Goal: Task Accomplishment & Management: Manage account settings

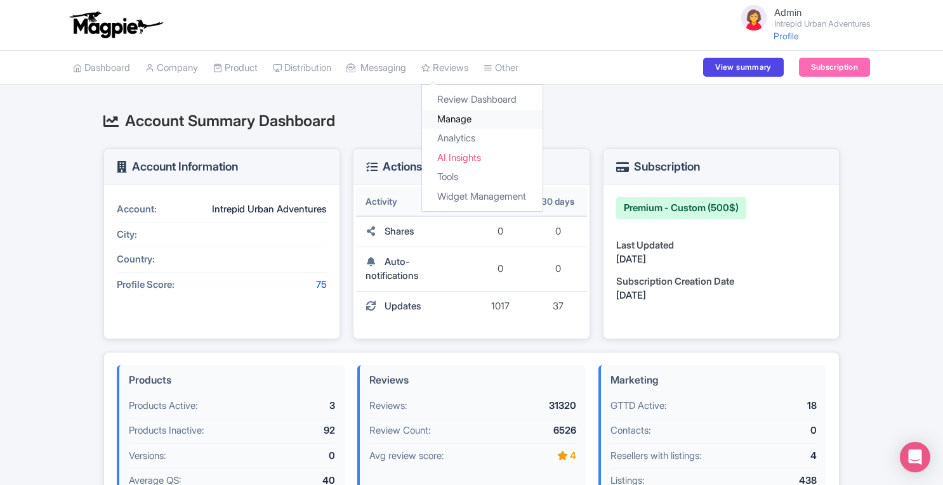
click at [474, 120] on link "Manage" at bounding box center [482, 120] width 121 height 20
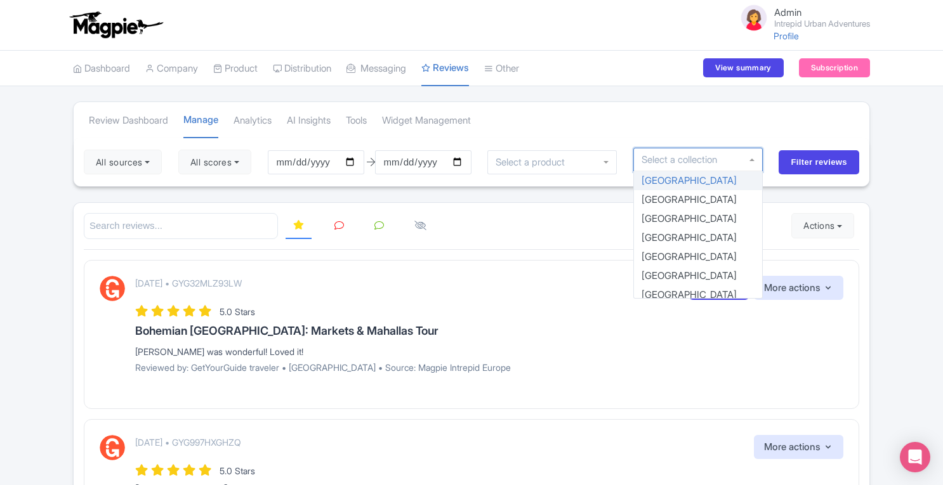
click at [721, 167] on div at bounding box center [697, 160] width 129 height 24
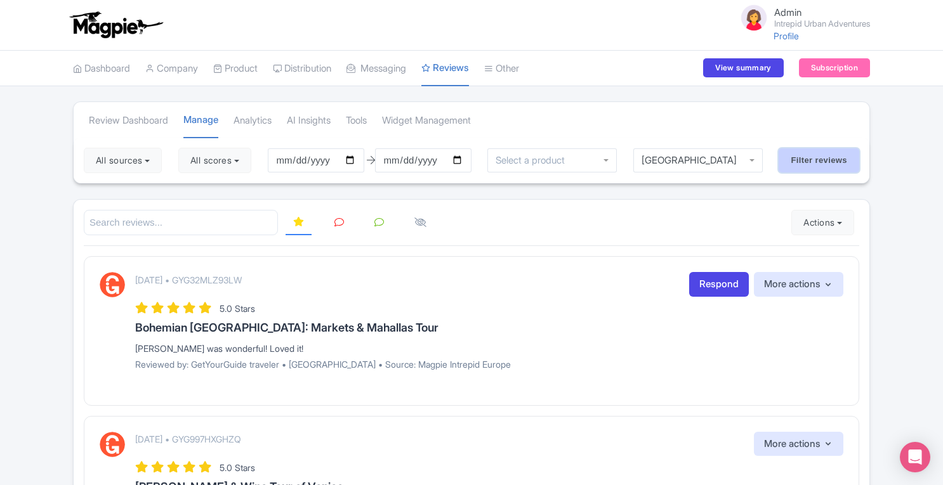
click at [802, 157] on input "Filter reviews" at bounding box center [819, 160] width 81 height 24
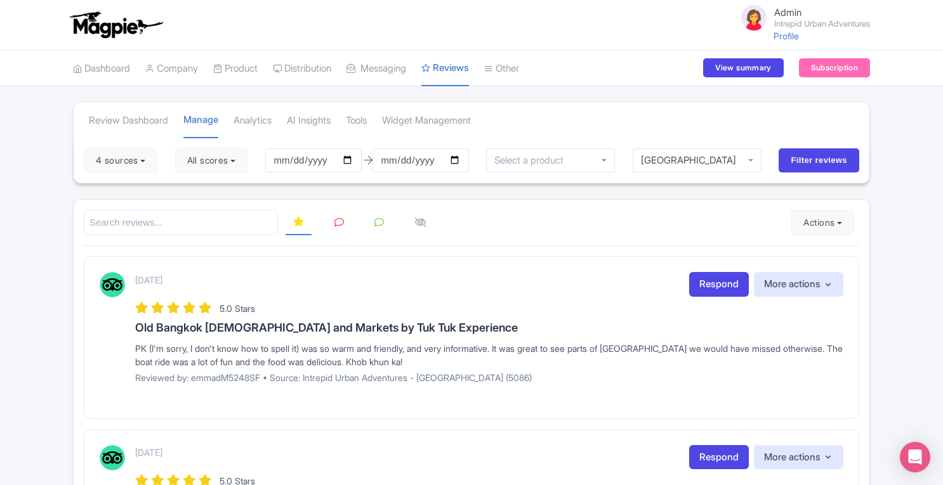
click at [825, 216] on button "Actions" at bounding box center [822, 222] width 63 height 25
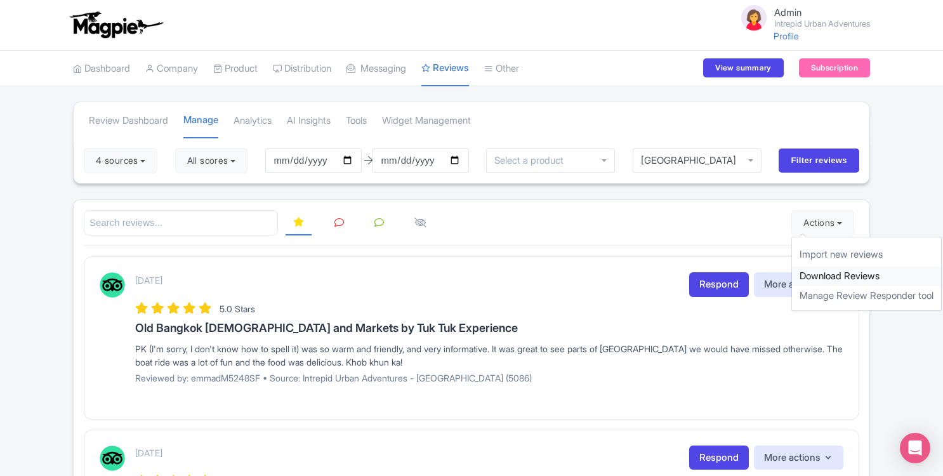
click at [823, 269] on link "Download Reviews" at bounding box center [866, 276] width 149 height 20
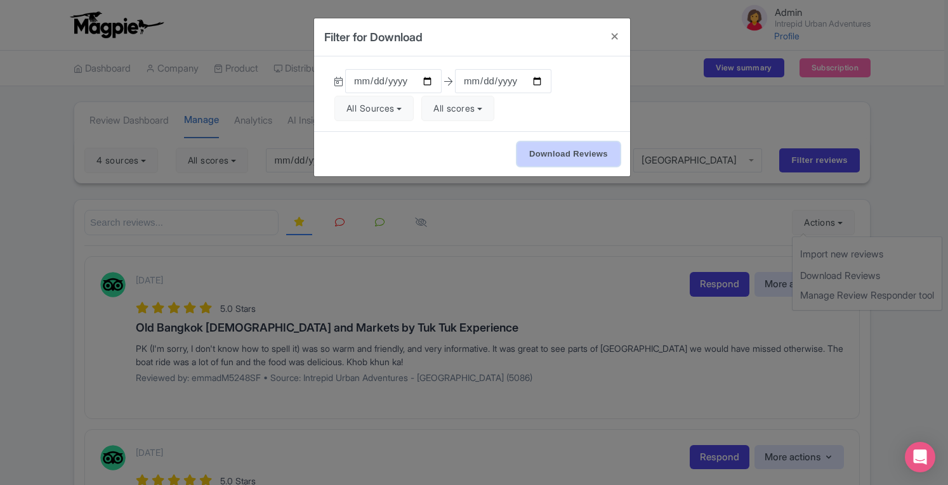
click at [532, 148] on input "Download Reviews" at bounding box center [568, 154] width 103 height 24
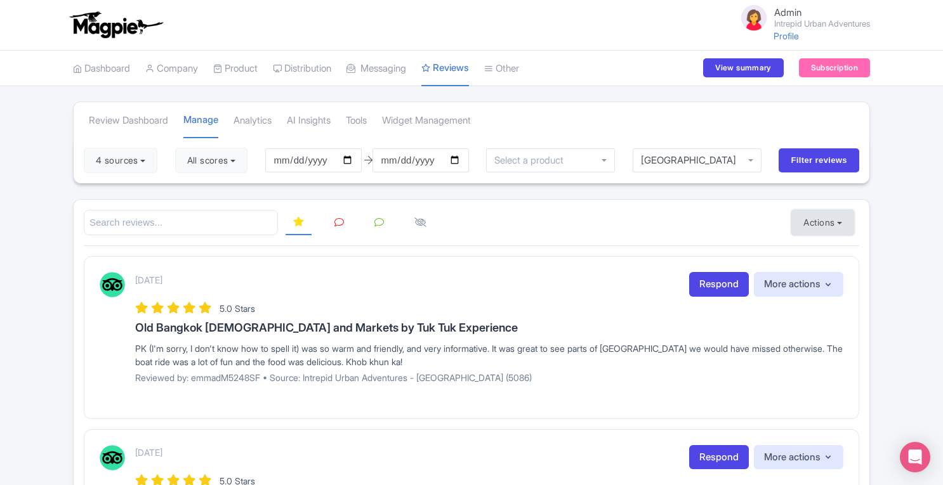
click at [839, 222] on button "Actions" at bounding box center [822, 222] width 63 height 25
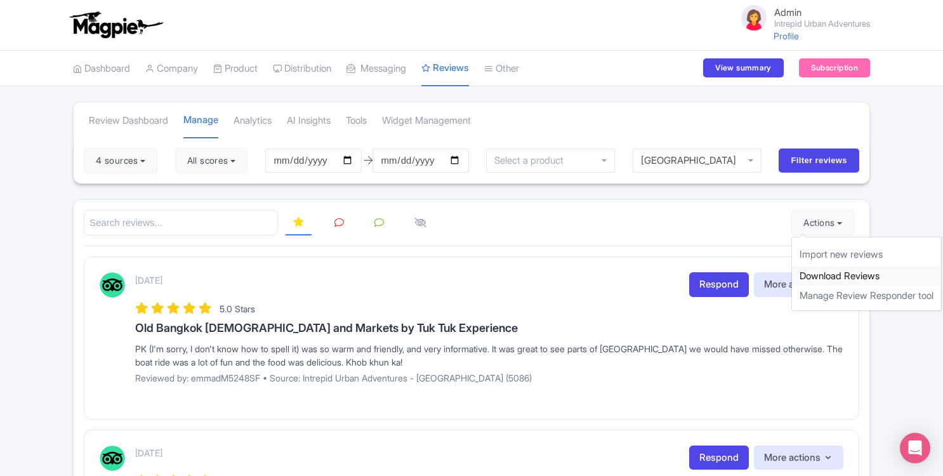
click at [834, 271] on link "Download Reviews" at bounding box center [866, 276] width 149 height 20
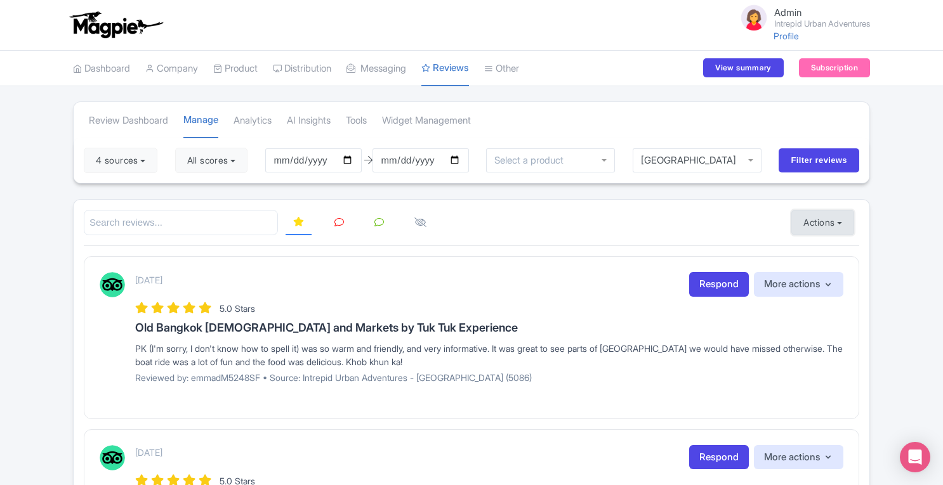
click at [829, 228] on button "Actions" at bounding box center [822, 222] width 63 height 25
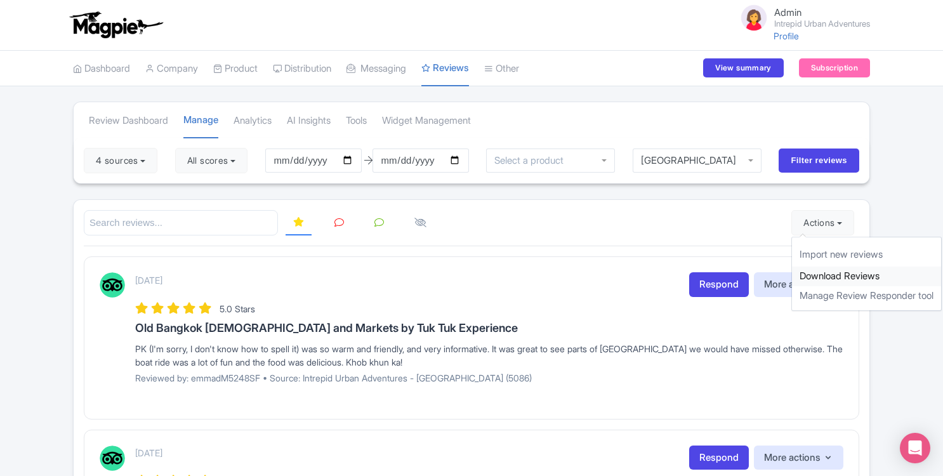
click at [829, 277] on link "Download Reviews" at bounding box center [866, 276] width 149 height 20
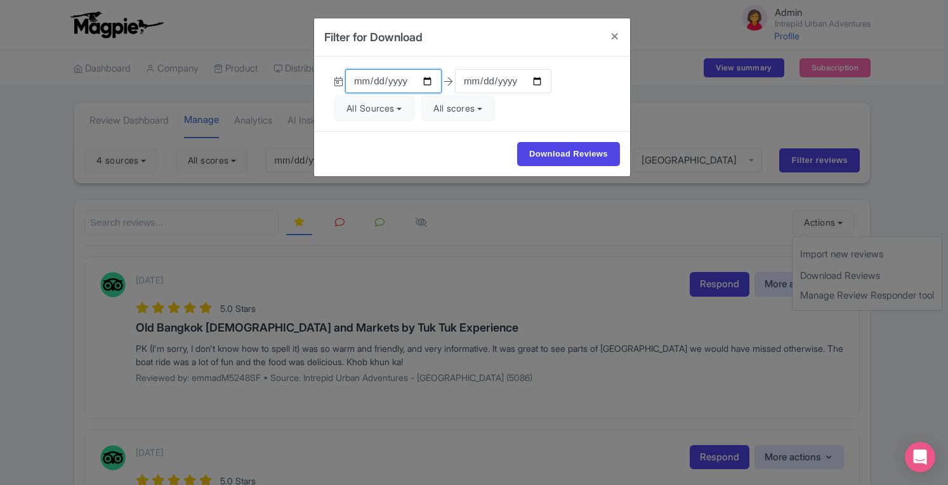
click at [362, 83] on input "2025-06-12" at bounding box center [393, 81] width 96 height 24
type input "2025-08-12"
click at [438, 138] on div "Download Reviews" at bounding box center [472, 153] width 316 height 45
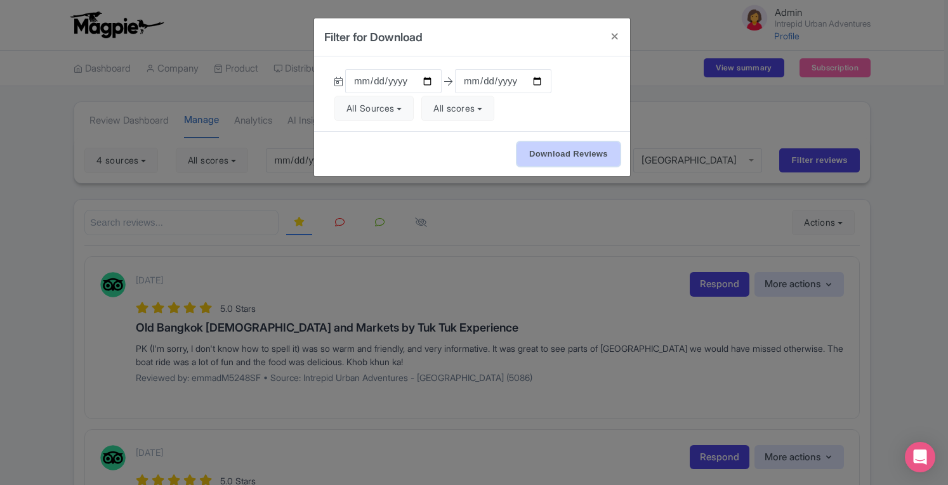
click at [558, 142] on input "Download Reviews" at bounding box center [568, 154] width 103 height 24
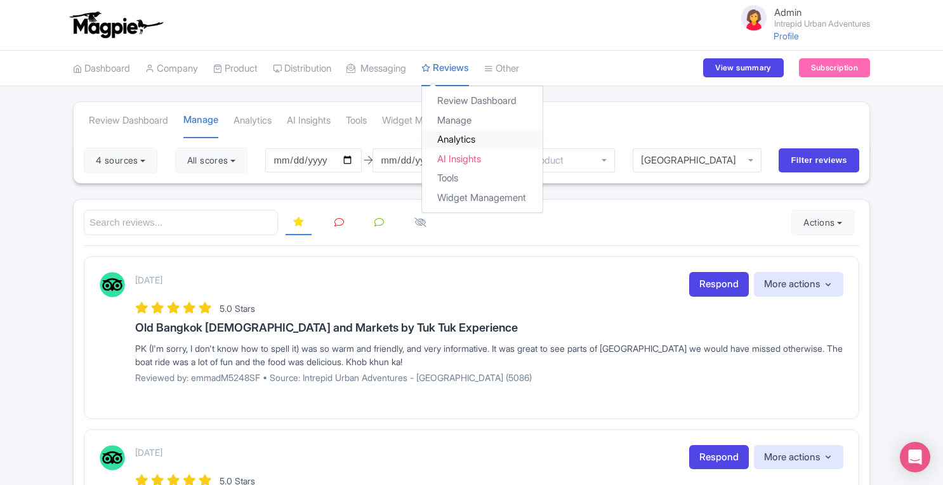
click at [470, 138] on link "Analytics" at bounding box center [482, 140] width 121 height 20
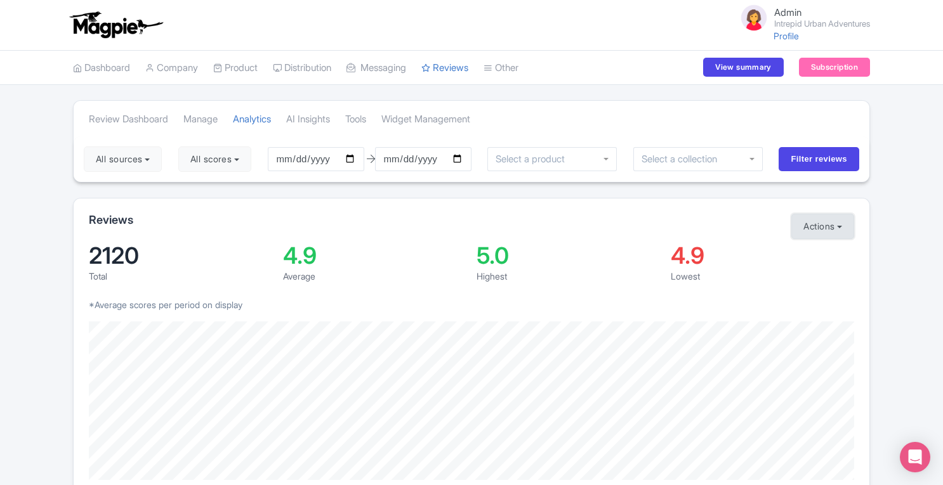
click at [825, 227] on button "Actions" at bounding box center [822, 226] width 63 height 25
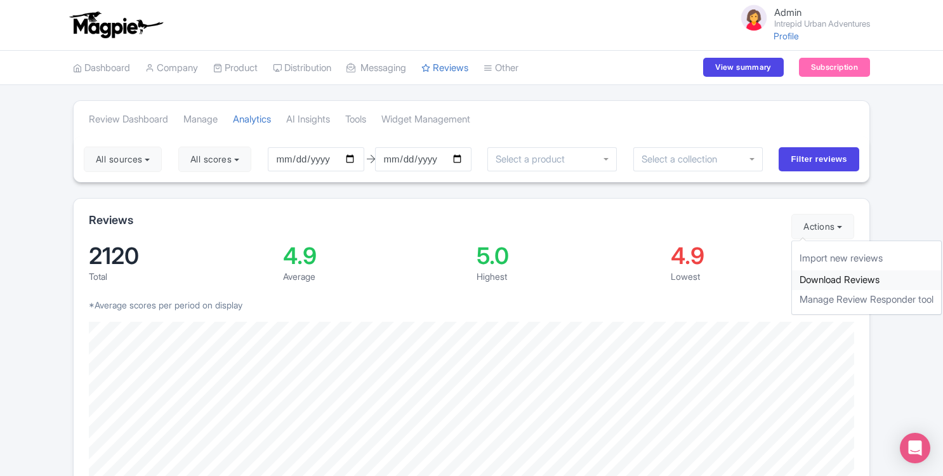
click at [830, 280] on link "Download Reviews" at bounding box center [866, 280] width 149 height 20
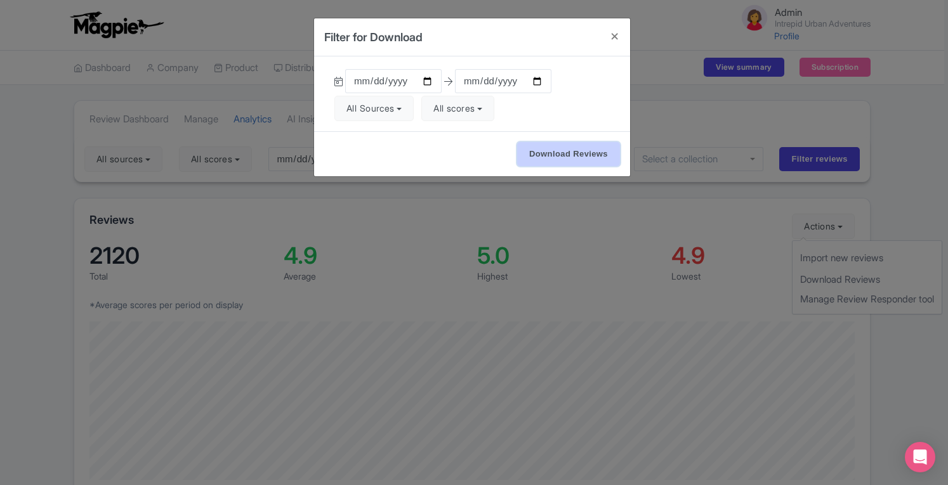
click at [581, 154] on input "Download Reviews" at bounding box center [568, 154] width 103 height 24
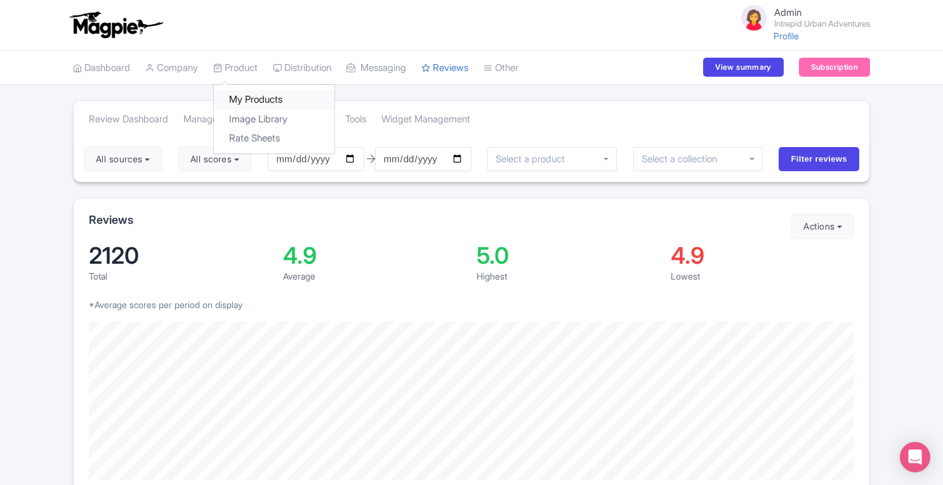
click at [245, 100] on link "My Products" at bounding box center [274, 100] width 121 height 20
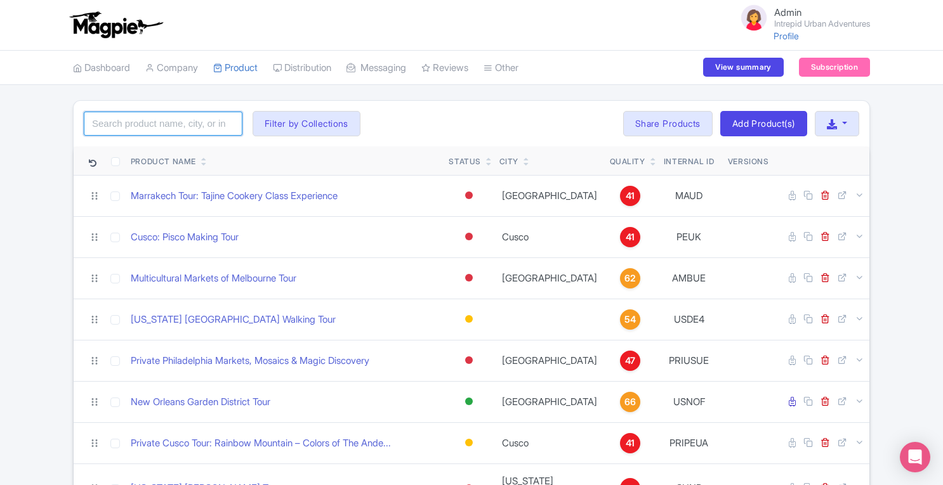
click at [147, 125] on input "search" at bounding box center [163, 124] width 159 height 24
paste input "Hidden Montmartre: Paris' Secret Streets Walking Tour"
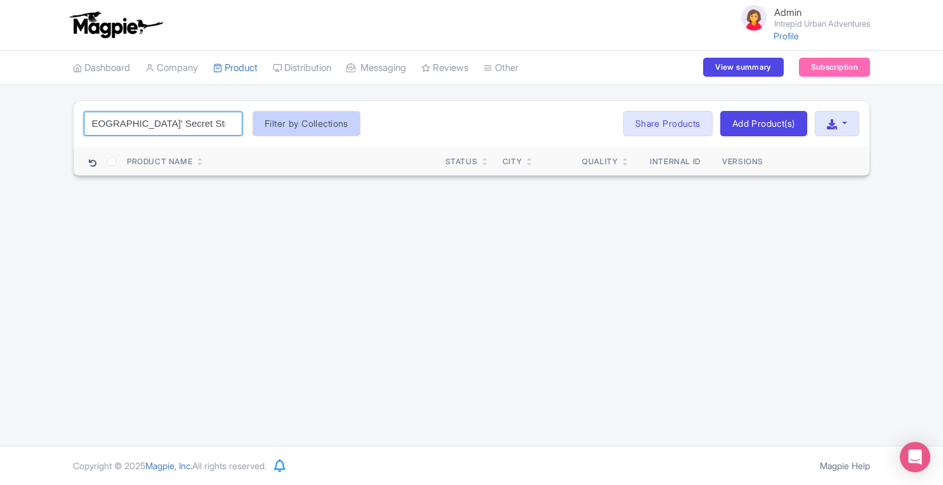
drag, startPoint x: 114, startPoint y: 119, endPoint x: 316, endPoint y: 129, distance: 202.6
click at [316, 129] on div "Hidden Montmartre: Paris' Secret Streets Walking Tour Search Filter by Collecti…" at bounding box center [472, 124] width 796 height 46
click at [184, 124] on input "Hidden Montmartre" at bounding box center [163, 124] width 159 height 24
click at [127, 121] on input "Hidden Montmartre" at bounding box center [163, 124] width 159 height 24
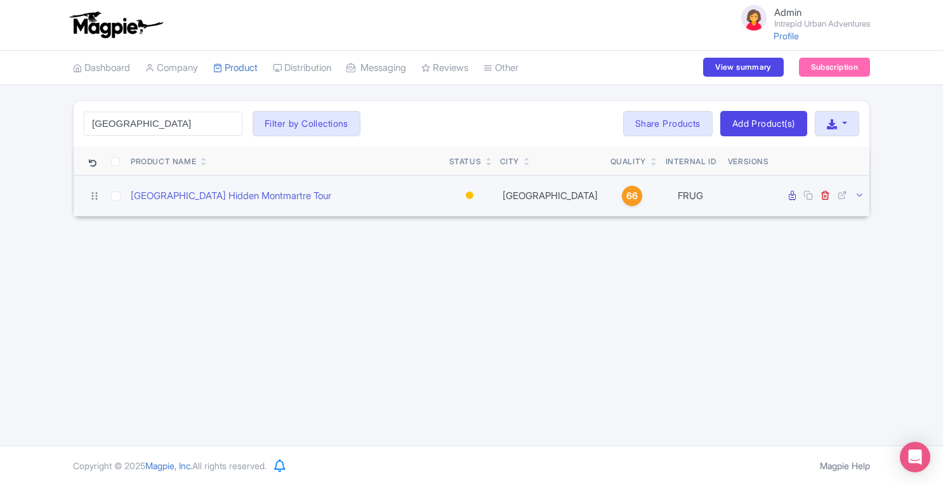
click at [858, 194] on icon at bounding box center [860, 195] width 10 height 10
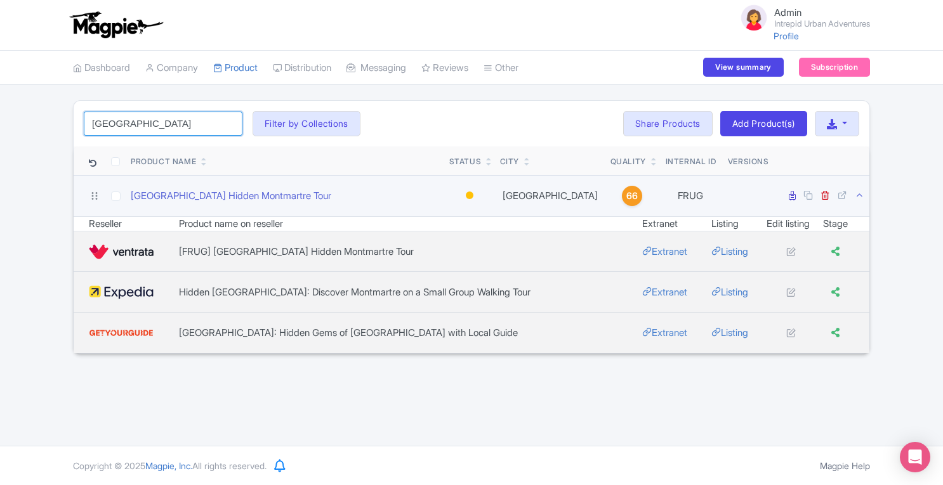
drag, startPoint x: 173, startPoint y: 127, endPoint x: 1, endPoint y: 147, distance: 172.5
click at [1, 147] on div "Montmartre Search Filter by Collections Athens Bali Bangkok Barcelona Boston Bu…" at bounding box center [471, 227] width 943 height 254
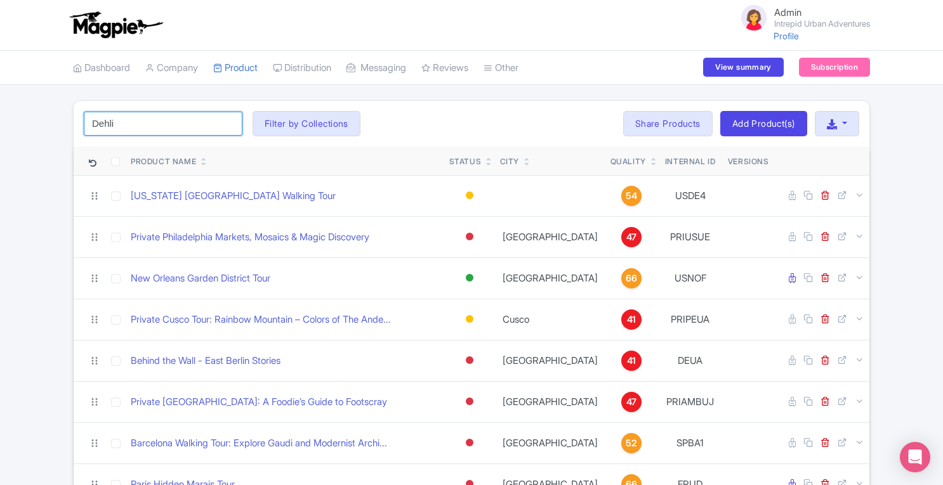
click at [158, 126] on input "Dehli" at bounding box center [163, 124] width 159 height 24
click at [155, 126] on input "Dehli" at bounding box center [163, 124] width 159 height 24
type input "D"
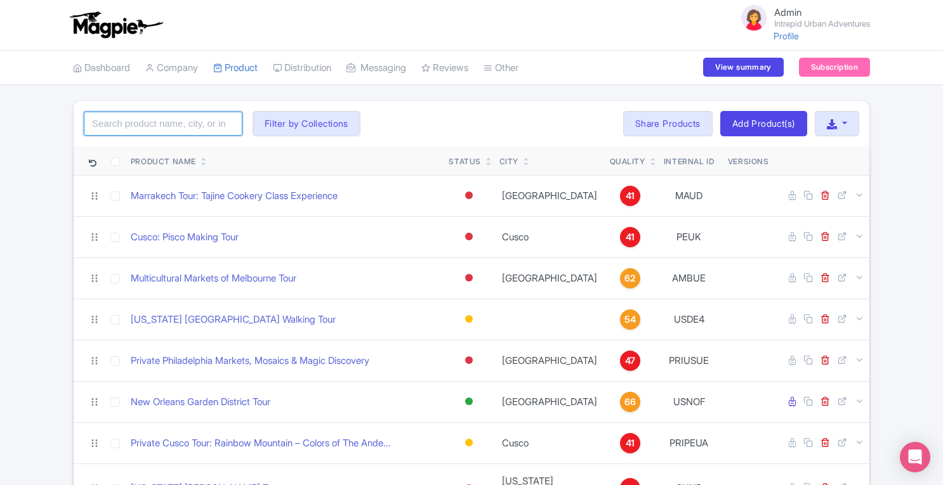
click at [128, 124] on input "search" at bounding box center [163, 124] width 159 height 24
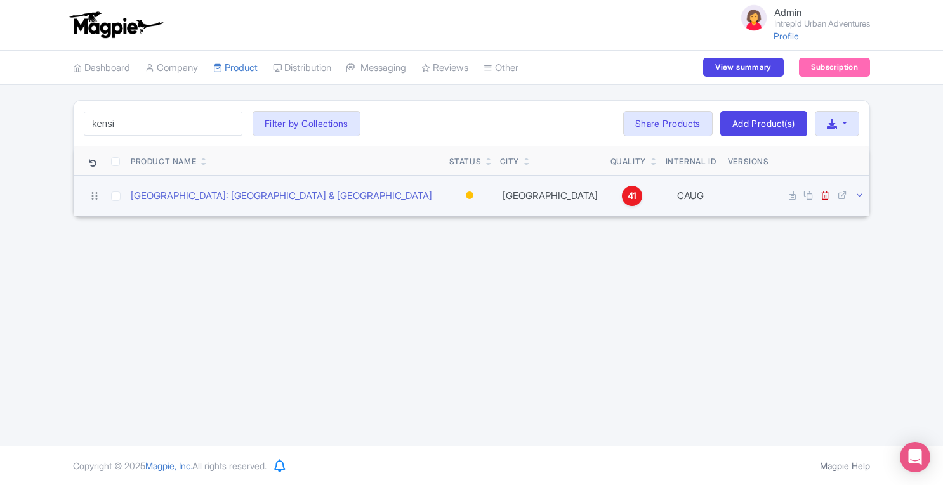
click at [859, 195] on icon at bounding box center [860, 195] width 10 height 10
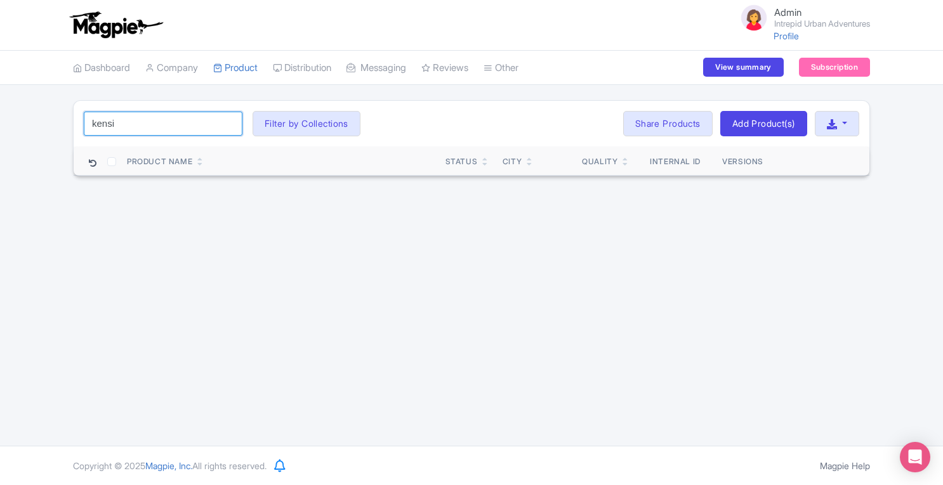
drag, startPoint x: 149, startPoint y: 128, endPoint x: 15, endPoint y: 143, distance: 135.3
click at [15, 143] on div "kensi Search Filter by Collections Athens Bali Bangkok Barcelona Boston Buchare…" at bounding box center [471, 138] width 943 height 76
click at [122, 122] on input "hidden paris" at bounding box center [163, 124] width 159 height 24
drag, startPoint x: 122, startPoint y: 122, endPoint x: 174, endPoint y: 121, distance: 52.0
click at [174, 121] on input "hidden paris" at bounding box center [163, 124] width 159 height 24
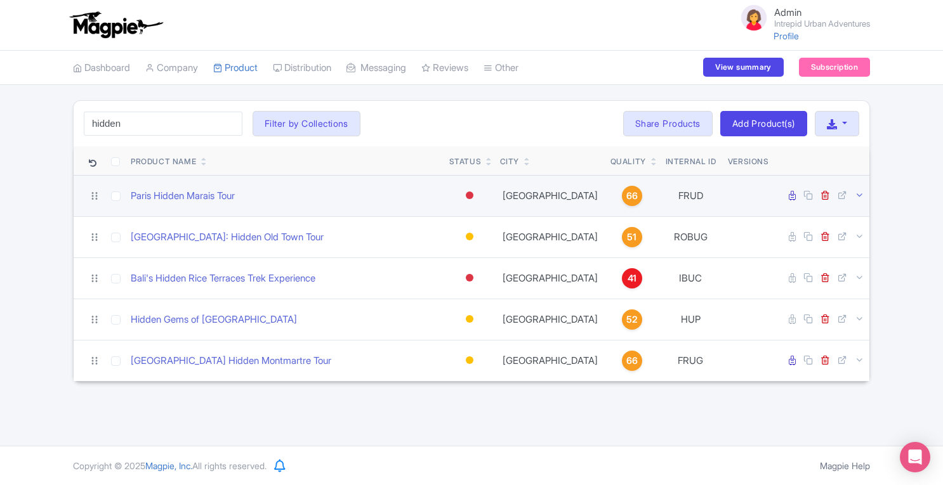
click at [858, 197] on icon at bounding box center [860, 195] width 10 height 10
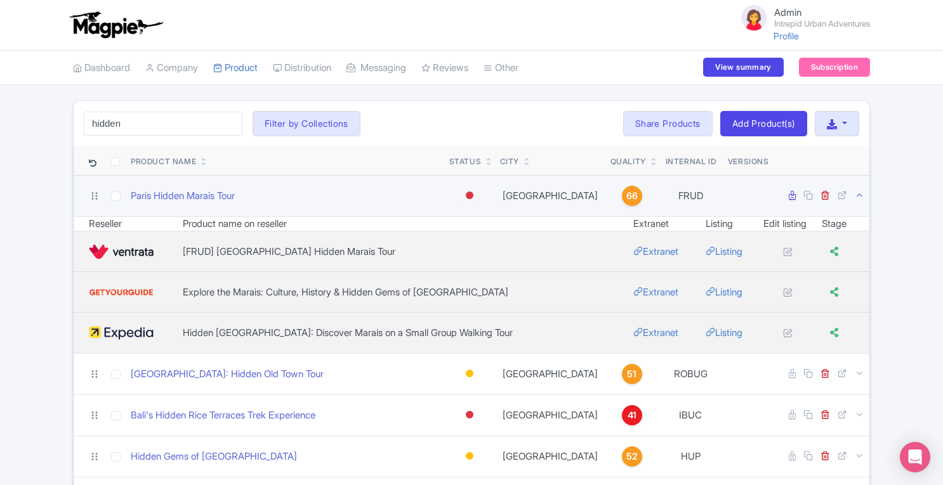
click at [858, 197] on icon at bounding box center [860, 195] width 10 height 10
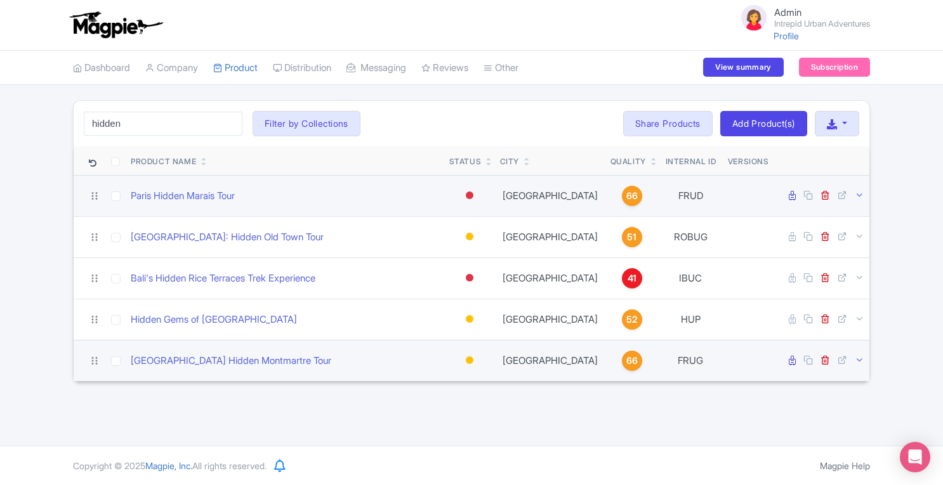
click at [860, 356] on icon at bounding box center [860, 360] width 10 height 10
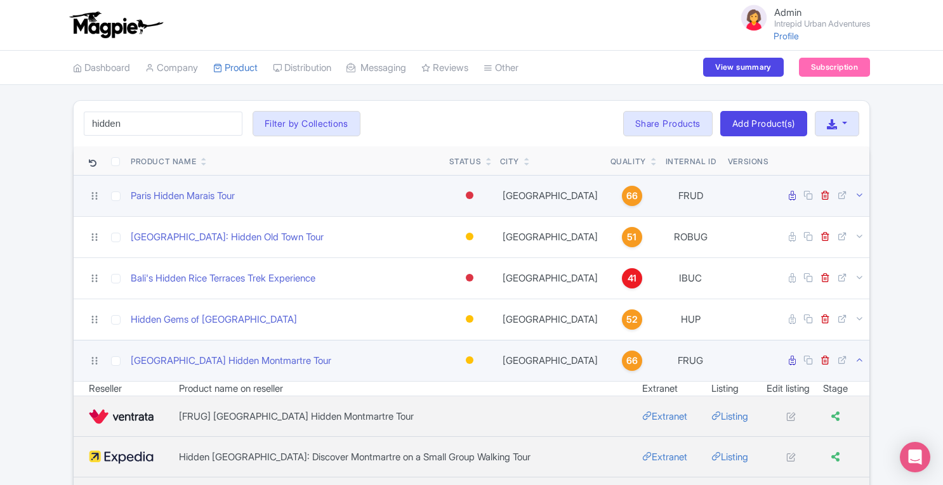
click at [860, 356] on icon at bounding box center [860, 360] width 10 height 10
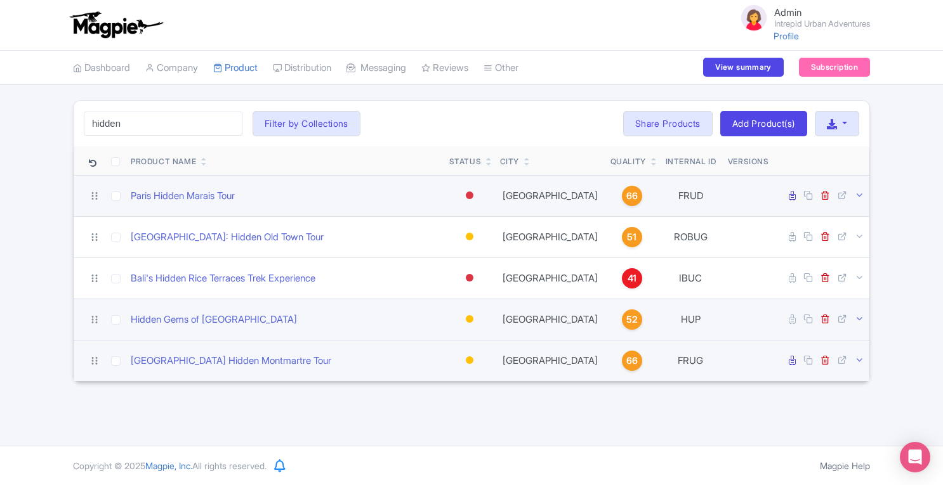
click at [860, 315] on icon at bounding box center [860, 319] width 10 height 10
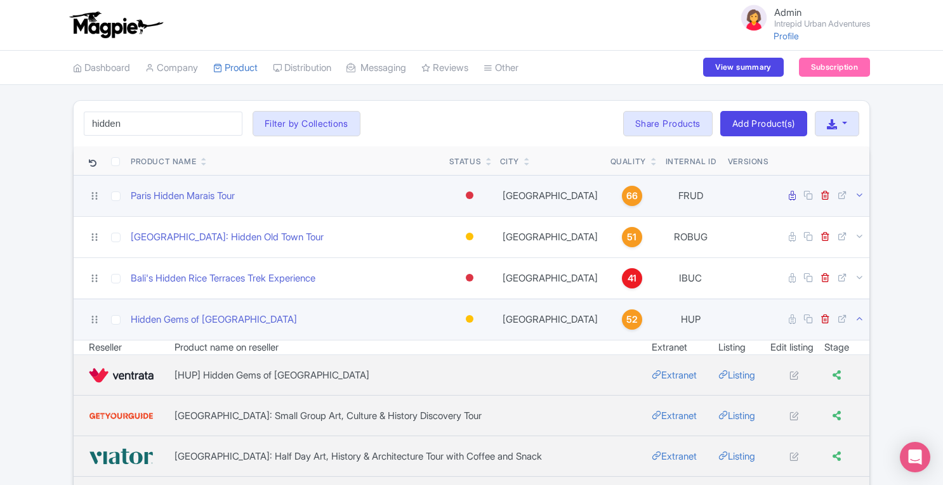
click at [860, 315] on icon at bounding box center [860, 319] width 10 height 10
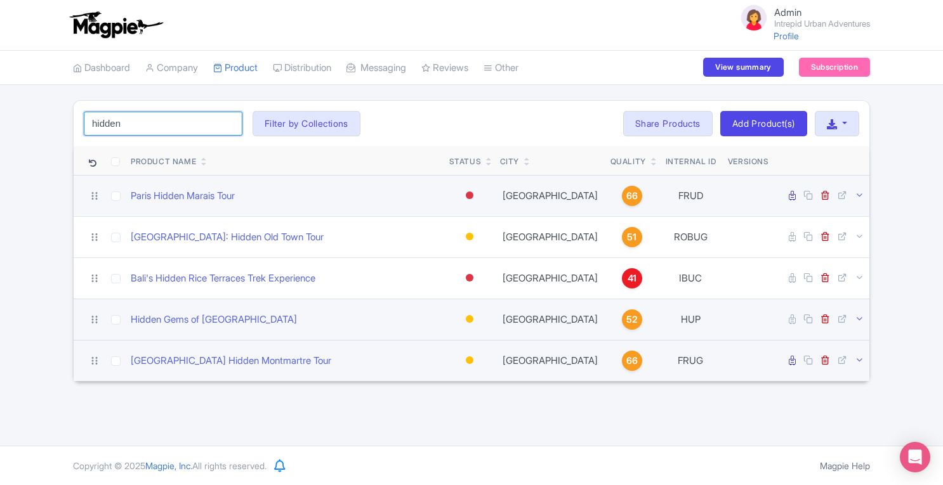
drag, startPoint x: 138, startPoint y: 128, endPoint x: 23, endPoint y: 157, distance: 118.5
click at [23, 157] on div "hidden Search Filter by Collections Athens Bali Bangkok Barcelona Boston Buchar…" at bounding box center [471, 241] width 943 height 282
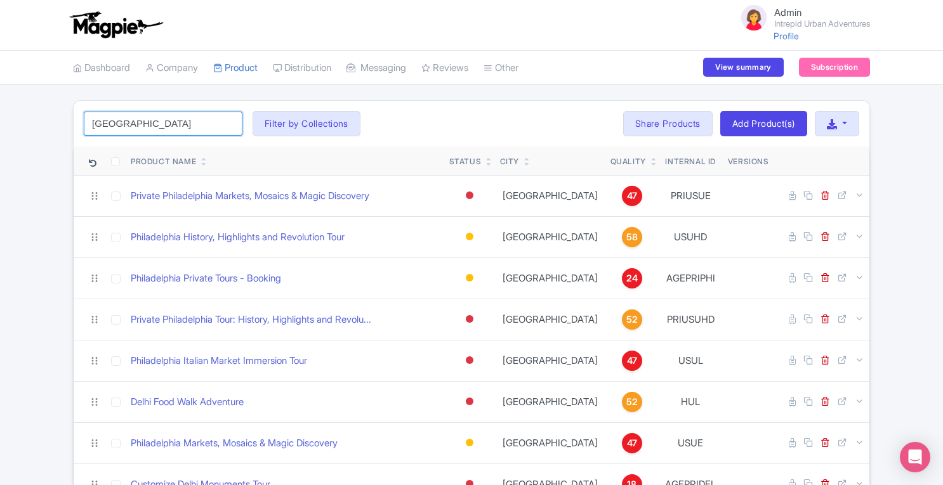
drag, startPoint x: 121, startPoint y: 128, endPoint x: 0, endPoint y: 131, distance: 120.6
click at [0, 131] on div "delhi Search Filter by Collections Athens Bali Bangkok Barcelona Boston Buchare…" at bounding box center [471, 364] width 943 height 529
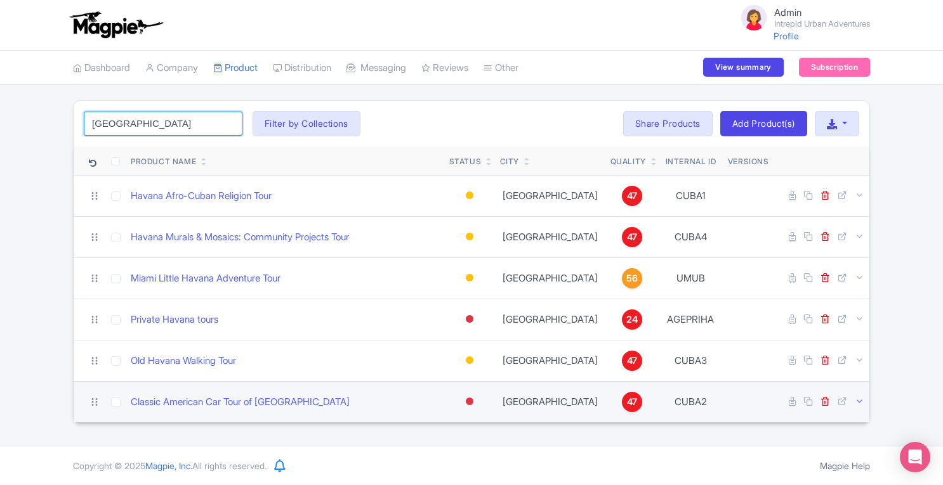
type input "Havana"
click at [860, 400] on icon at bounding box center [860, 402] width 10 height 10
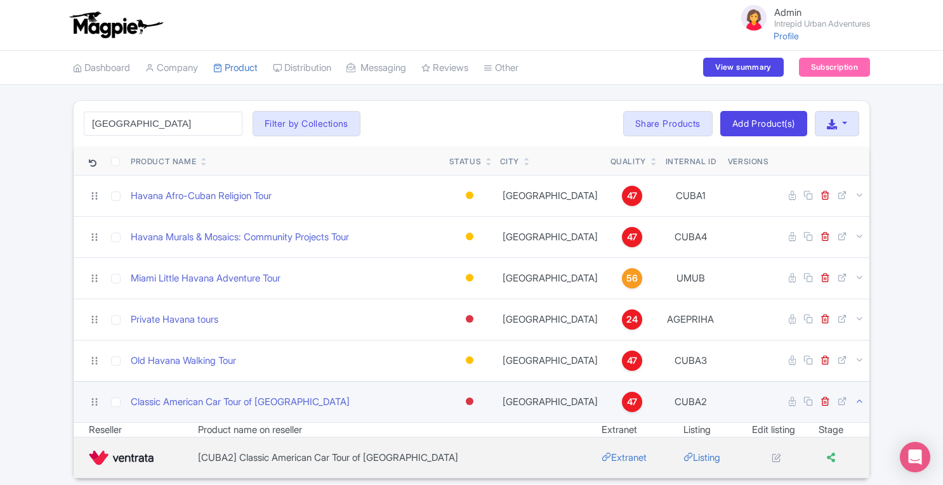
scroll to position [44, 0]
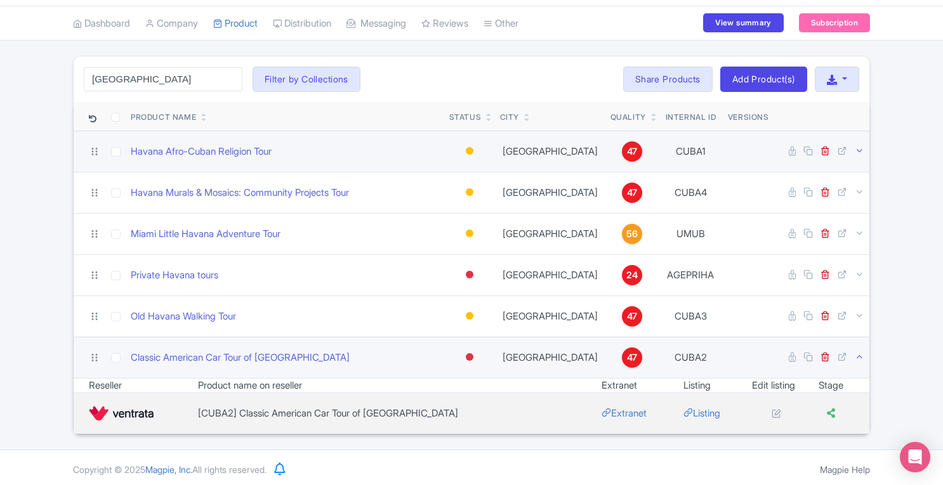
click at [862, 149] on icon at bounding box center [860, 151] width 10 height 10
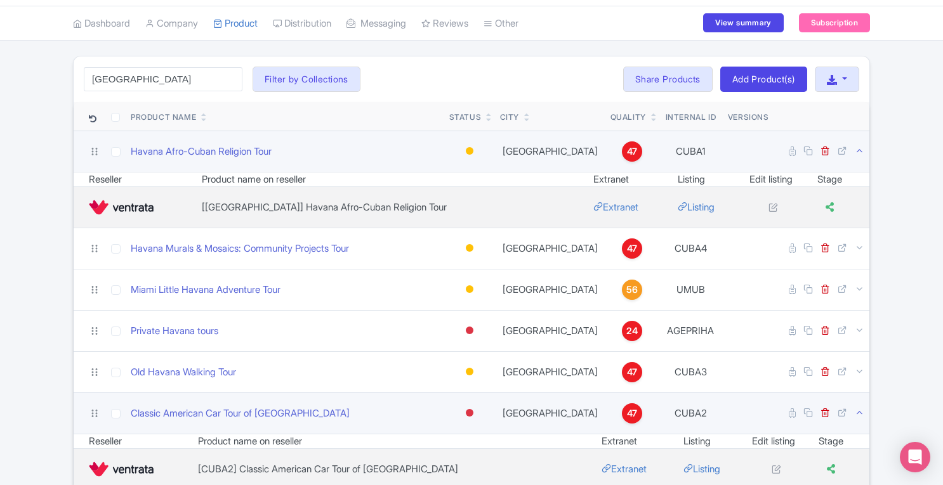
click at [862, 149] on icon at bounding box center [860, 151] width 10 height 10
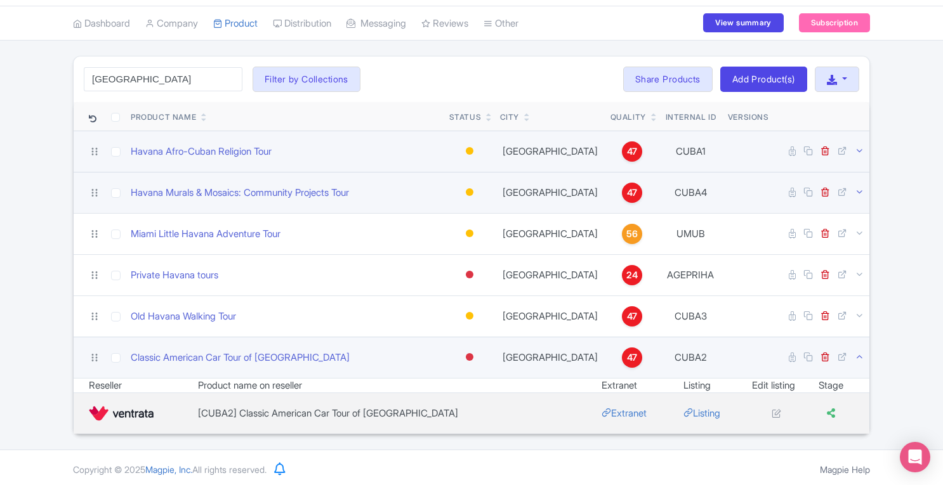
click at [862, 190] on icon at bounding box center [860, 192] width 10 height 10
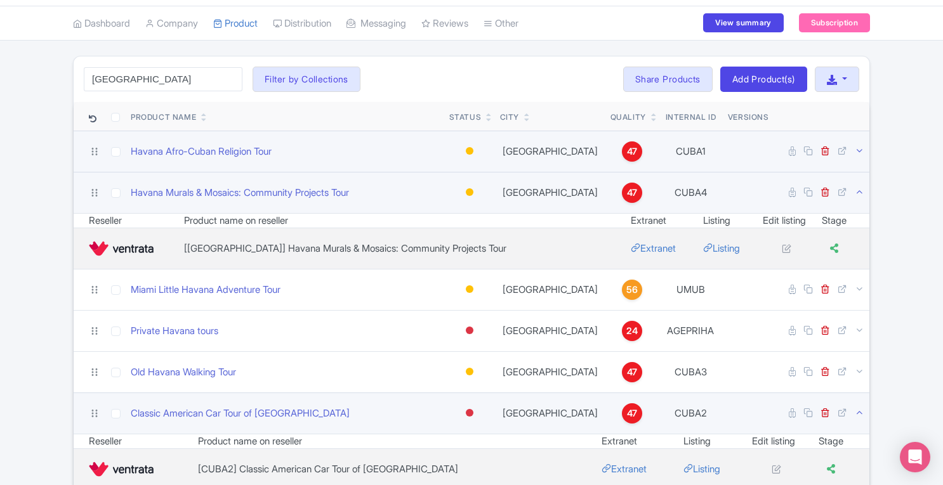
click at [862, 190] on icon at bounding box center [860, 192] width 10 height 10
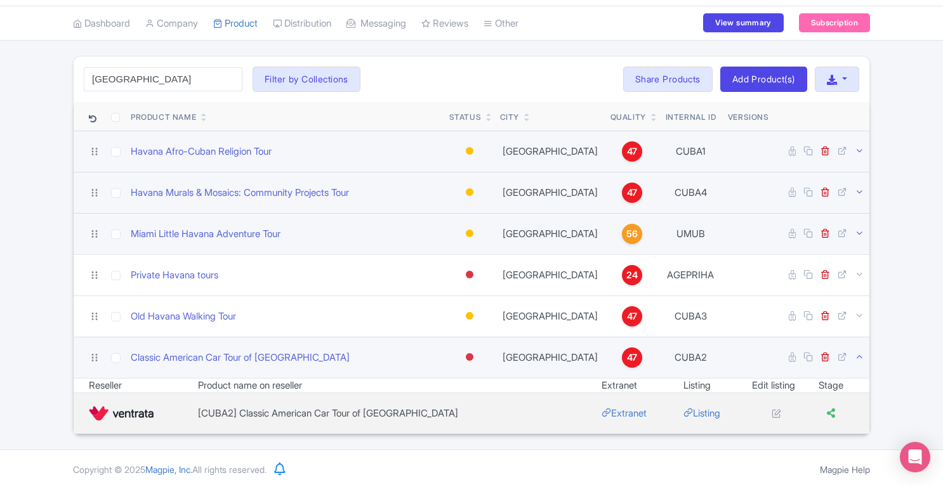
click at [858, 232] on icon at bounding box center [860, 233] width 10 height 10
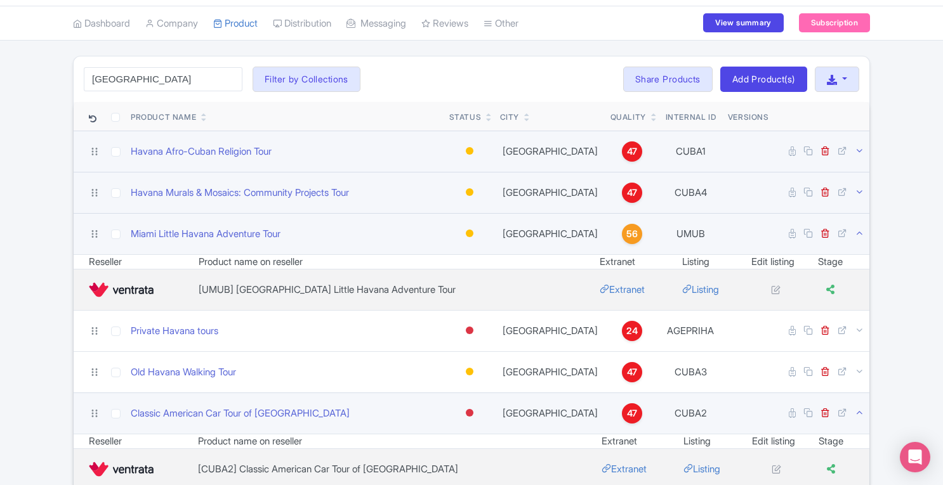
click at [858, 232] on icon at bounding box center [860, 233] width 10 height 10
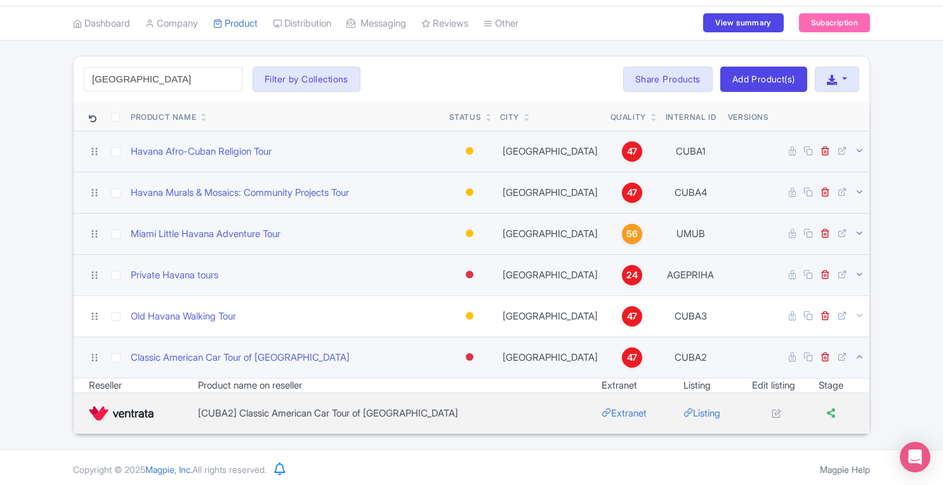
click at [862, 270] on icon at bounding box center [860, 275] width 10 height 10
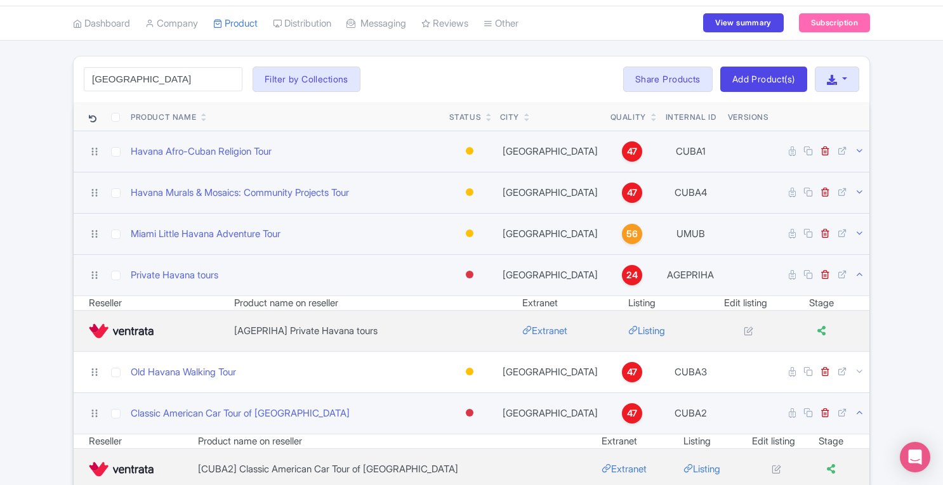
click at [862, 270] on icon at bounding box center [860, 275] width 10 height 10
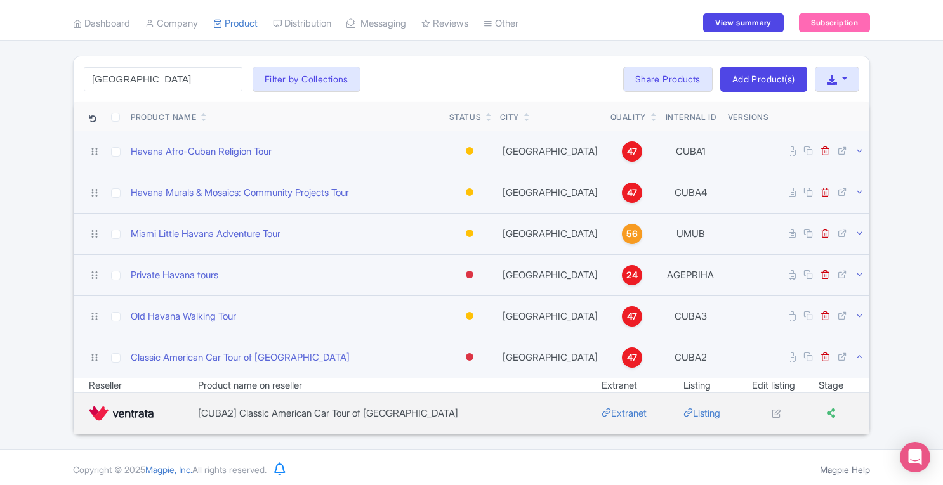
click at [858, 313] on icon at bounding box center [860, 316] width 10 height 10
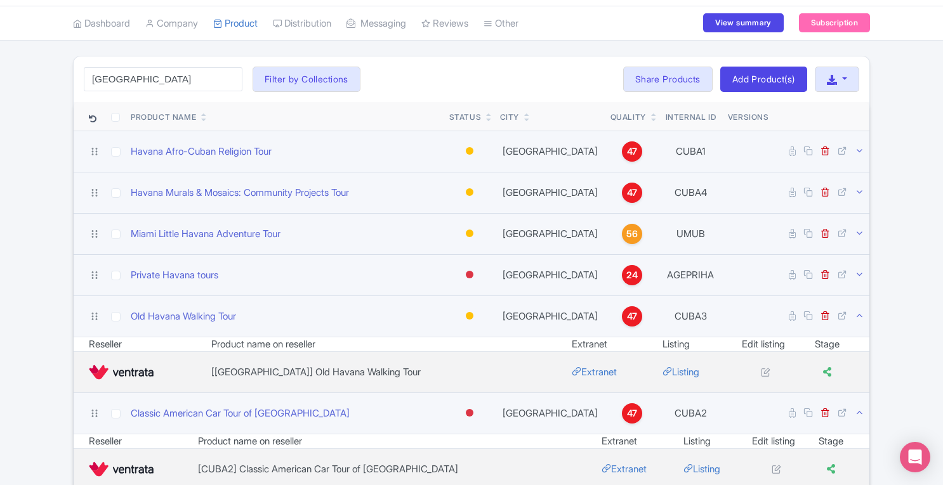
click at [858, 313] on icon at bounding box center [860, 316] width 10 height 10
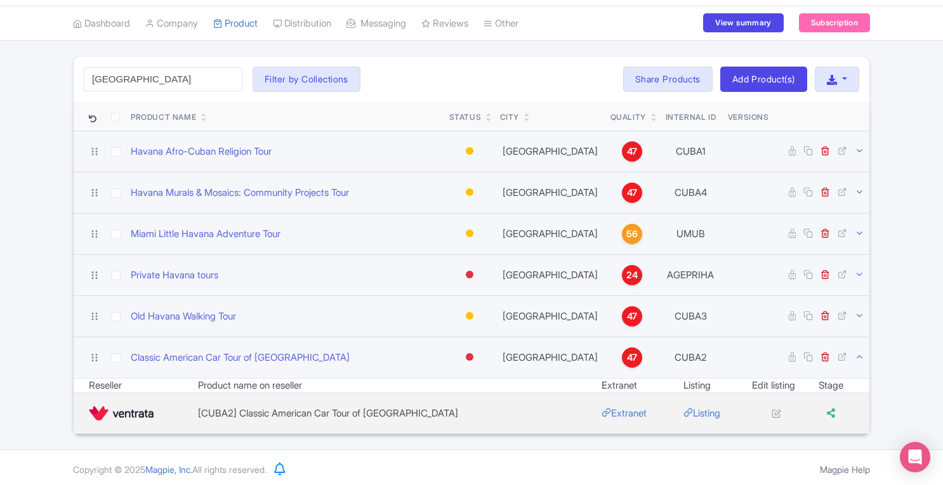
click at [906, 293] on div "Havana Search Filter by Collections Athens Bali Bangkok Barcelona Boston Buchar…" at bounding box center [471, 245] width 943 height 379
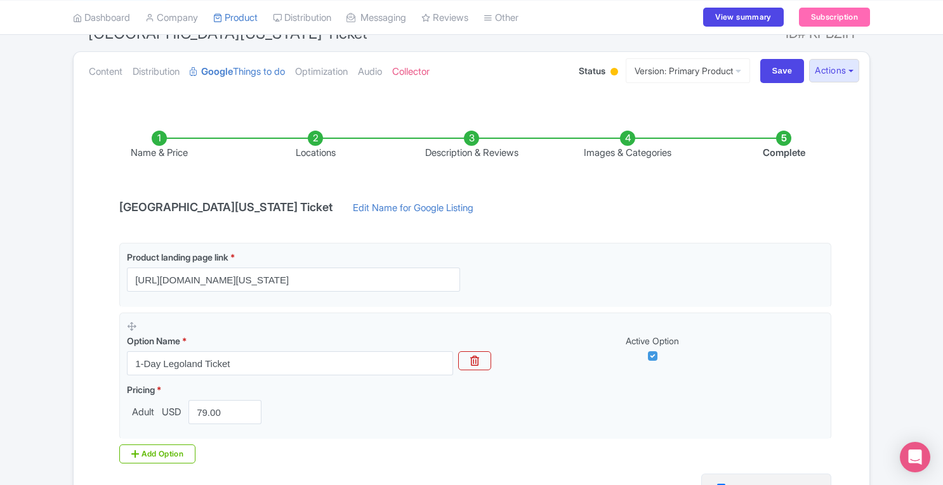
scroll to position [117, 0]
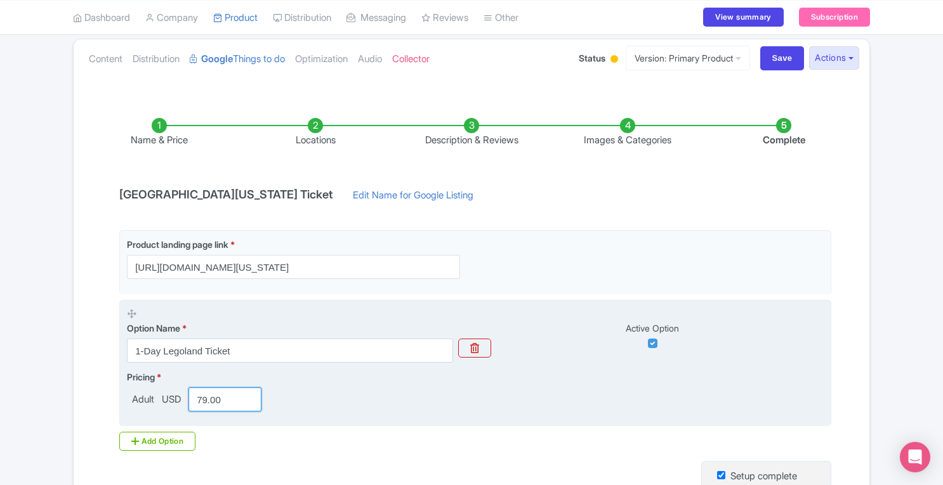
drag, startPoint x: 204, startPoint y: 398, endPoint x: 154, endPoint y: 403, distance: 50.3
click at [154, 403] on div "Adult USD 79.00" at bounding box center [197, 400] width 140 height 24
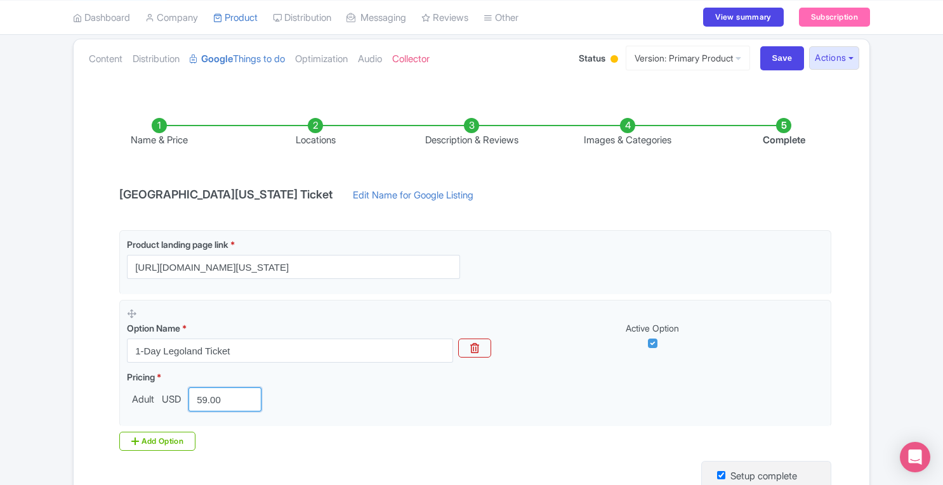
scroll to position [294, 0]
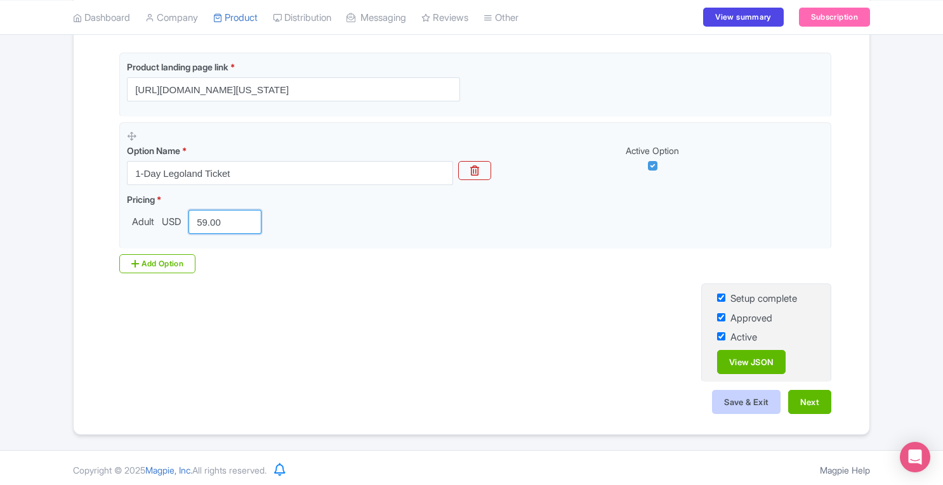
type input "59.00"
click at [737, 399] on button "Save & Exit" at bounding box center [746, 402] width 69 height 24
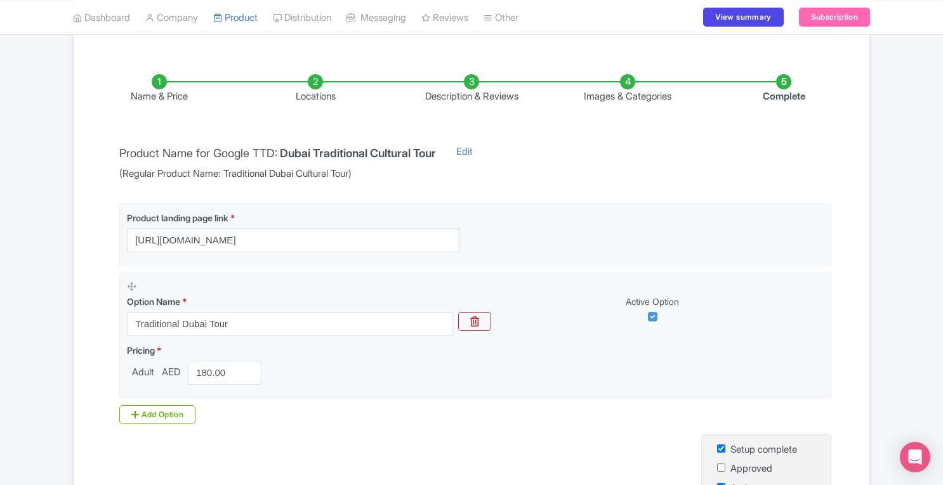
scroll to position [161, 0]
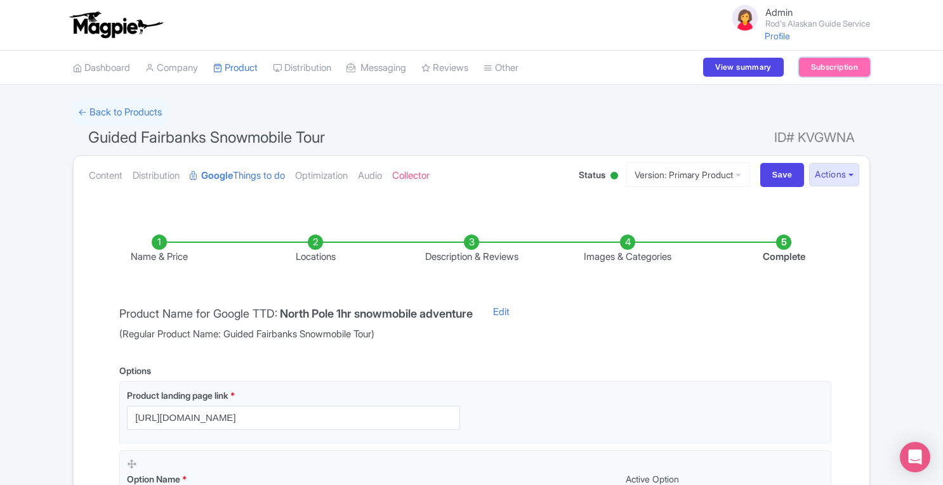
click at [817, 70] on link "Subscription" at bounding box center [834, 67] width 71 height 19
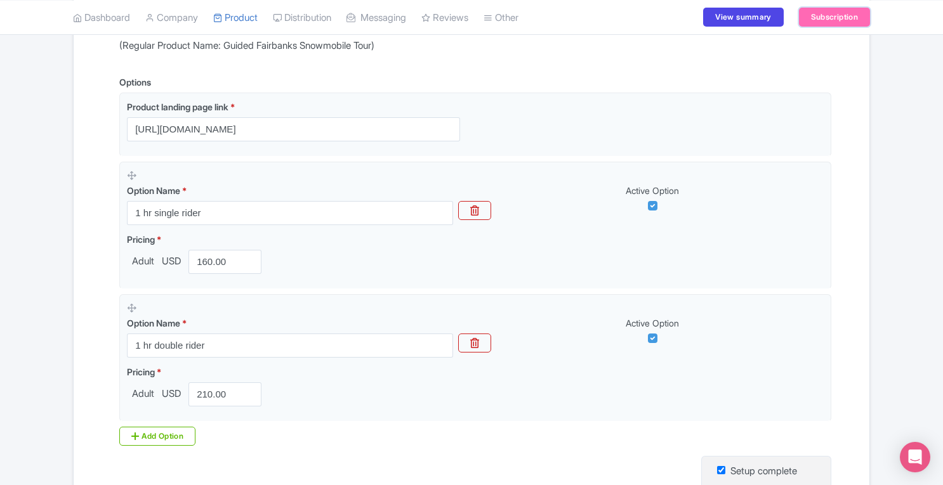
scroll to position [287, 0]
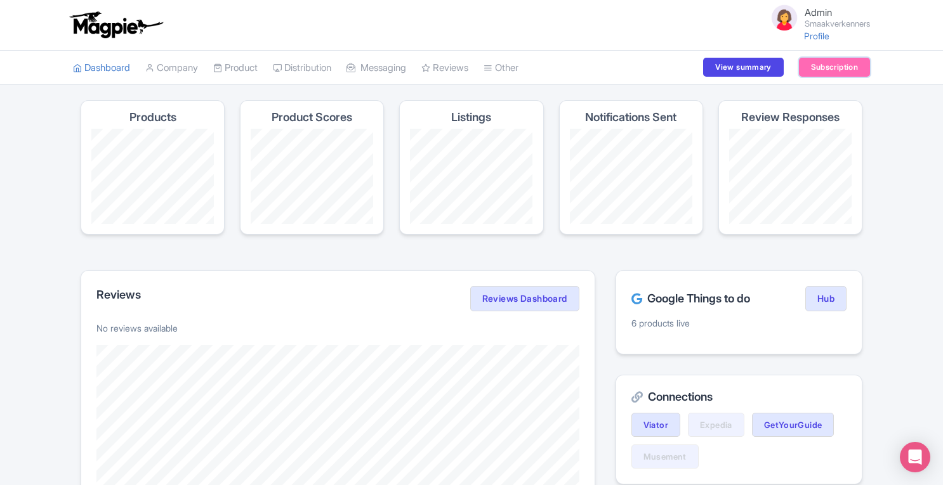
click at [829, 68] on link "Subscription" at bounding box center [834, 67] width 71 height 19
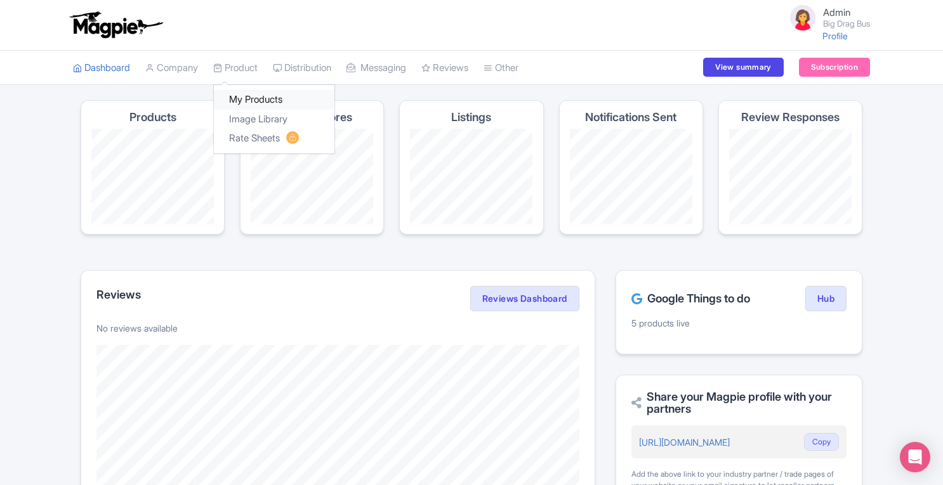
click at [238, 96] on link "My Products" at bounding box center [274, 100] width 121 height 20
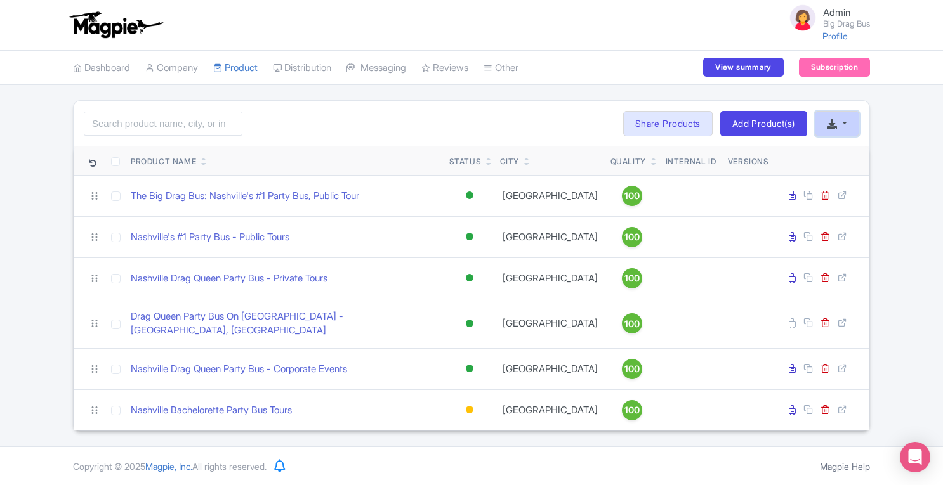
click at [839, 124] on button "button" at bounding box center [837, 123] width 44 height 25
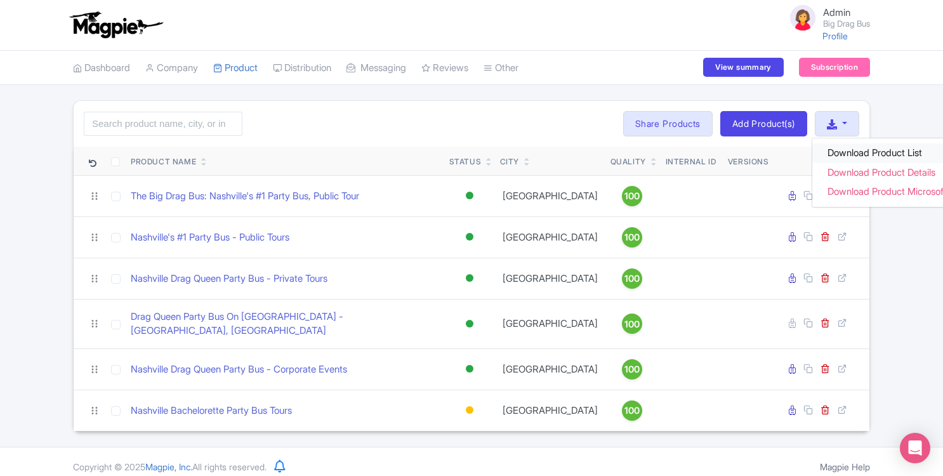
click at [838, 153] on link "Download Product List" at bounding box center [896, 153] width 168 height 20
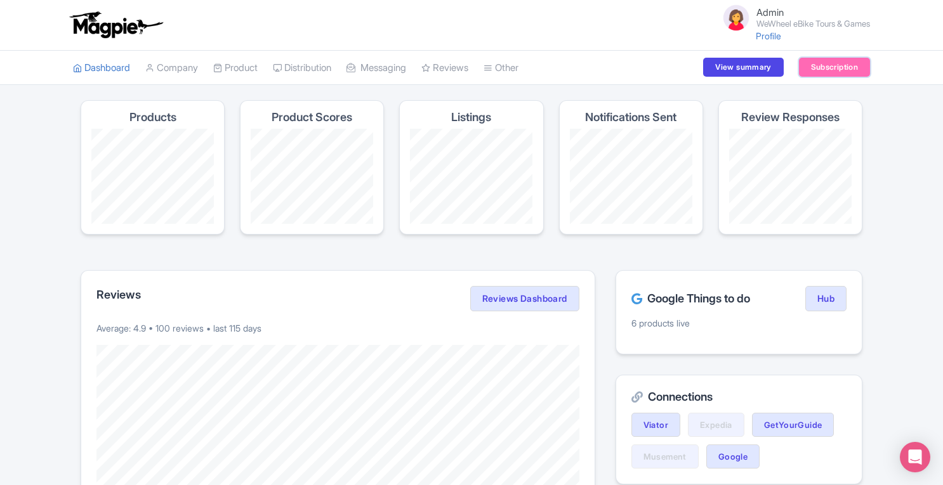
click at [832, 75] on link "Subscription" at bounding box center [834, 67] width 71 height 19
click at [171, 63] on link "Company" at bounding box center [171, 68] width 53 height 35
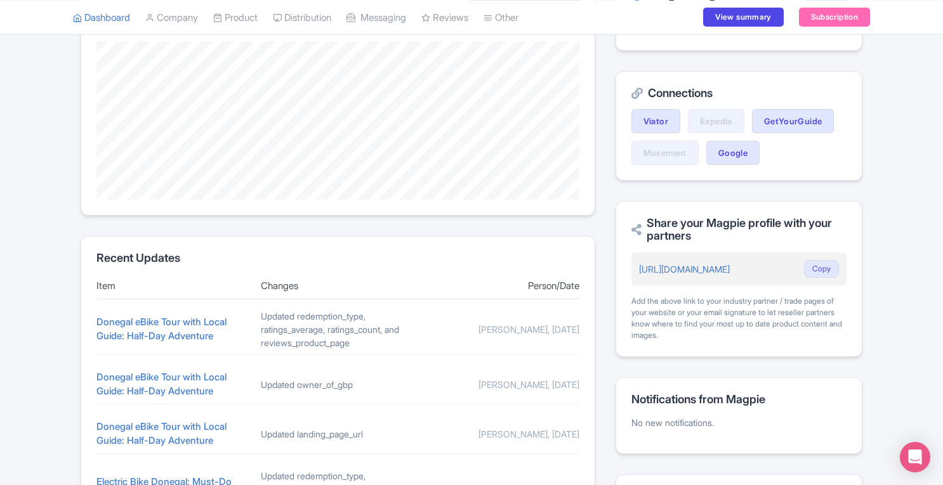
scroll to position [302, 0]
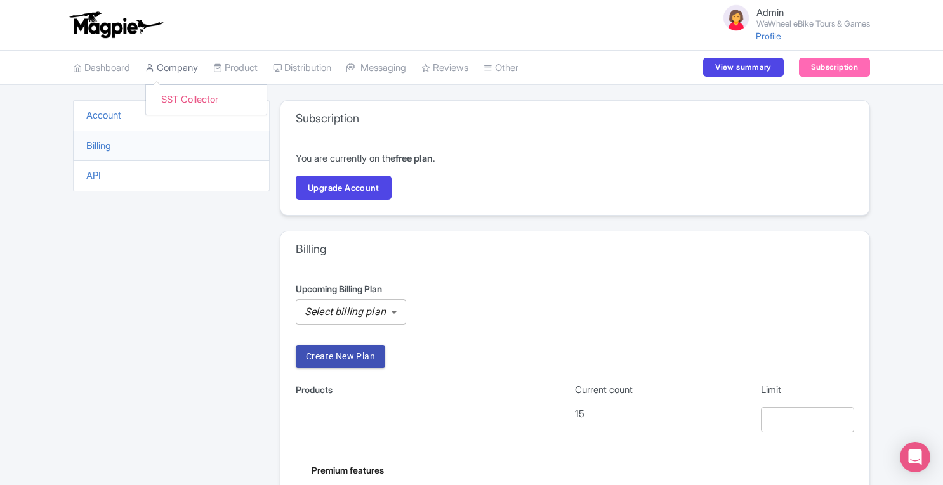
click at [170, 67] on link "Company" at bounding box center [171, 68] width 53 height 35
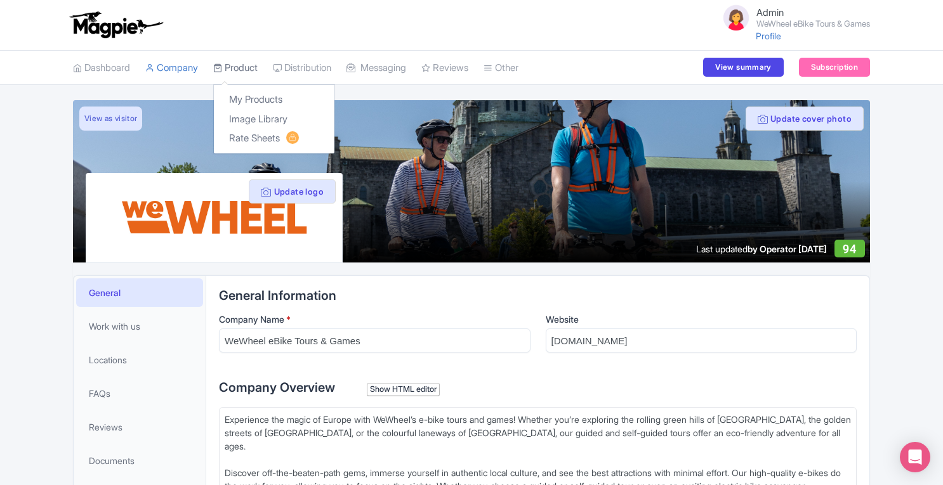
click at [253, 62] on link "Product" at bounding box center [235, 68] width 44 height 35
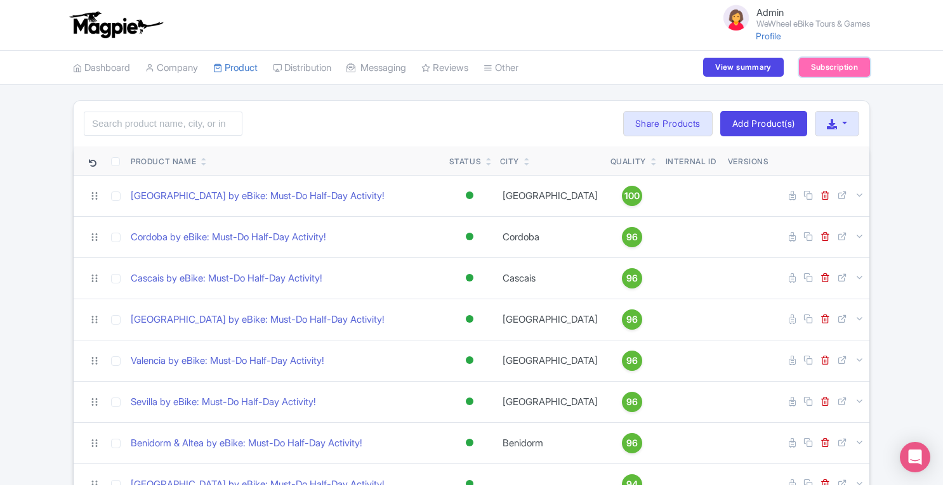
click at [841, 74] on link "Subscription" at bounding box center [834, 67] width 71 height 19
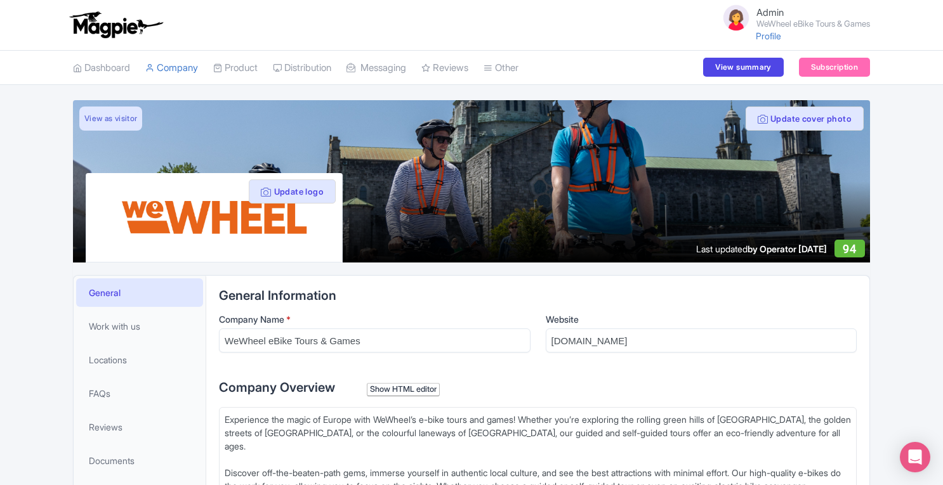
scroll to position [202, 0]
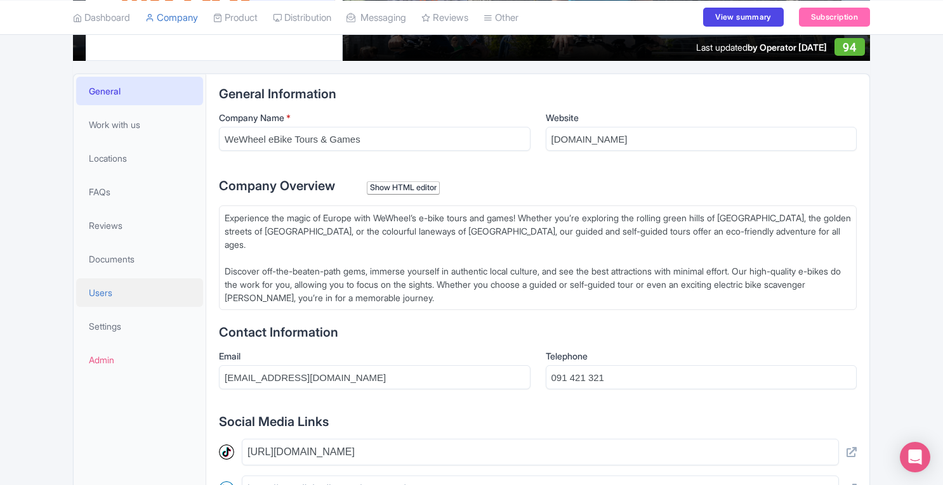
click at [124, 287] on link "Users" at bounding box center [139, 293] width 127 height 29
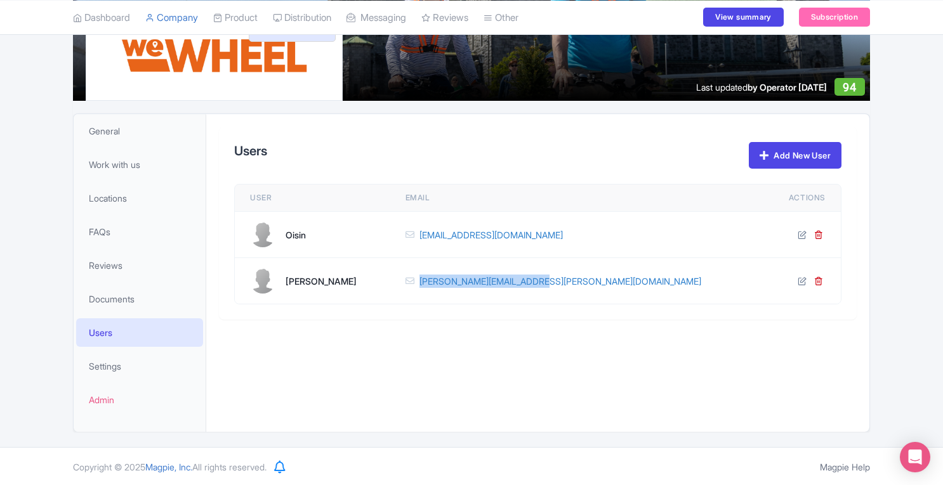
drag, startPoint x: 614, startPoint y: 290, endPoint x: 489, endPoint y: 286, distance: 125.1
click at [489, 286] on td "alex.clements@Wewheel.com" at bounding box center [574, 281] width 369 height 46
copy link "alex.clements@Wewheel.com"
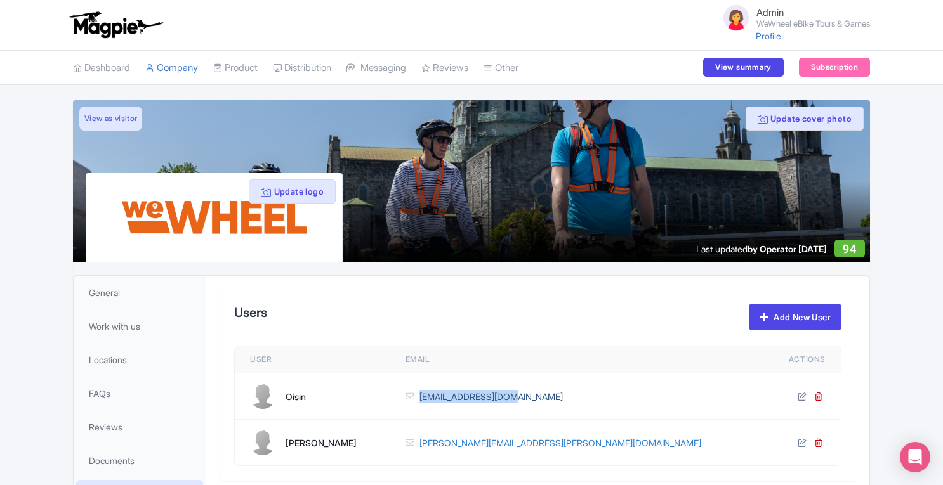
drag, startPoint x: 601, startPoint y: 405, endPoint x: 490, endPoint y: 397, distance: 112.0
click at [490, 397] on td "partner@wewheel.com" at bounding box center [574, 397] width 369 height 46
copy link "partner@wewheel.com"
click at [830, 62] on link "Subscription" at bounding box center [834, 67] width 71 height 19
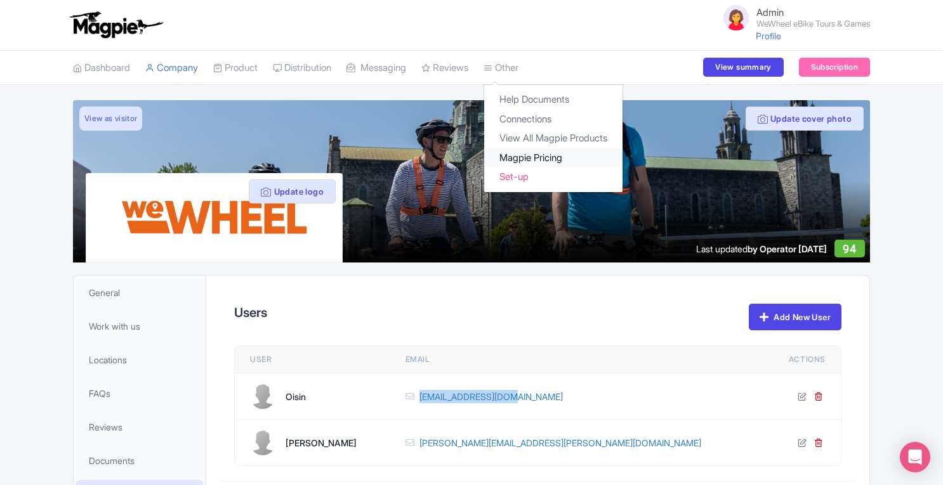
click at [534, 157] on link "Magpie Pricing" at bounding box center [553, 158] width 138 height 20
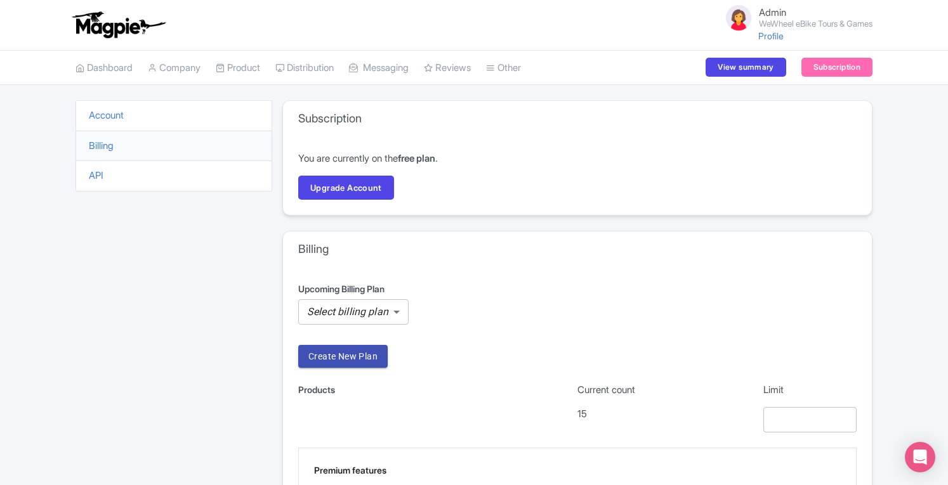
click at [352, 313] on body "Admin WeWheel eBike Tours & Games Profile Users Settings Sign out Dashboard Com…" at bounding box center [474, 242] width 948 height 485
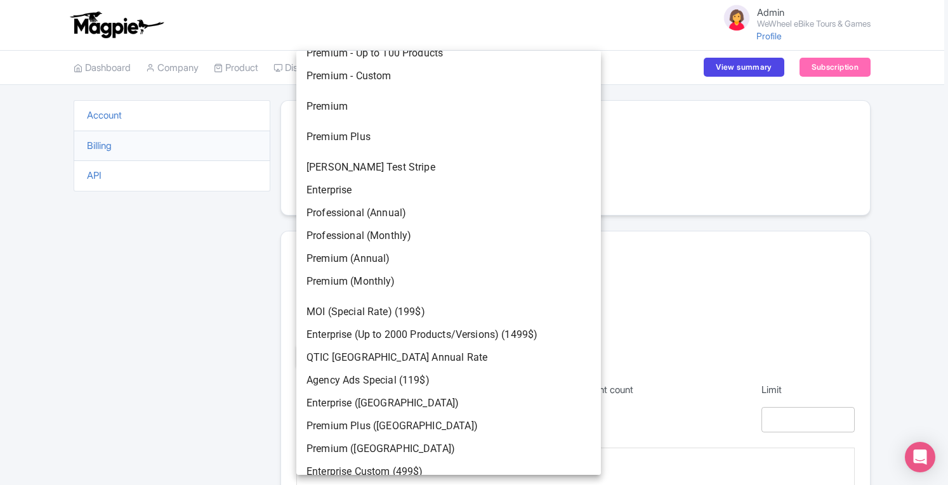
scroll to position [1968, 0]
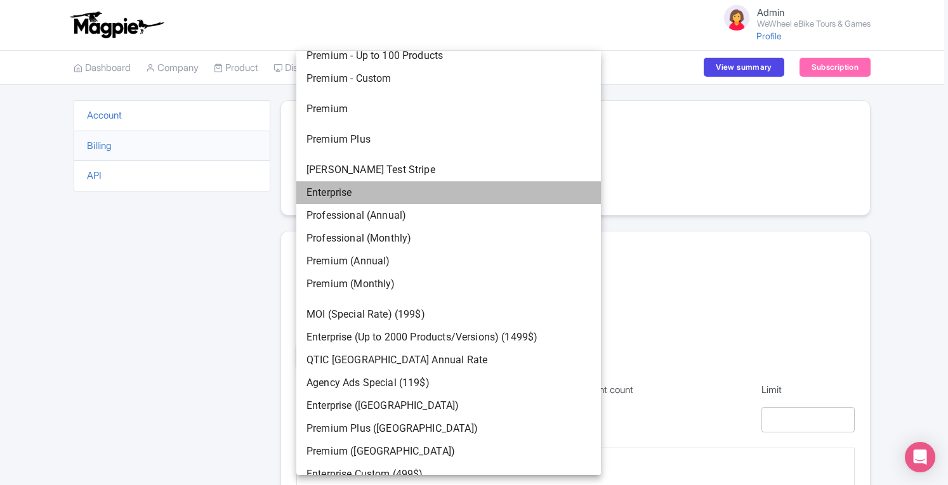
click at [463, 200] on li "Enterprise" at bounding box center [448, 192] width 305 height 23
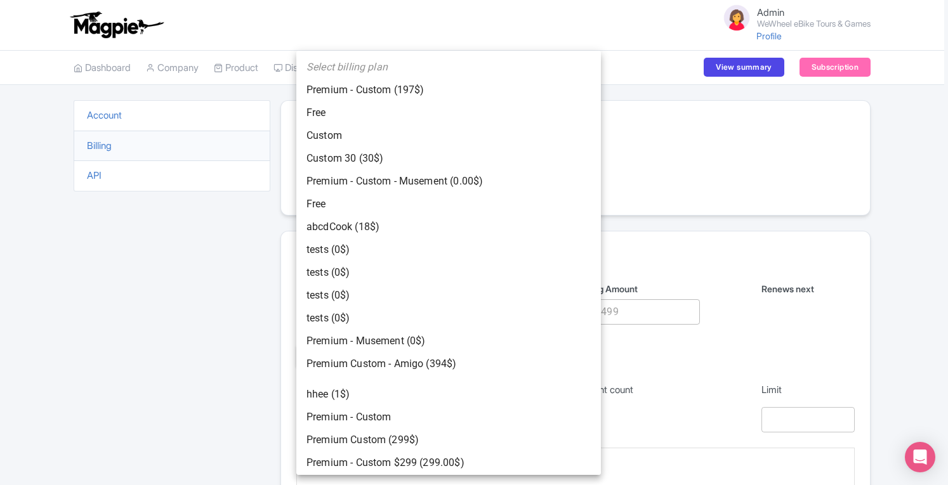
scroll to position [1898, 0]
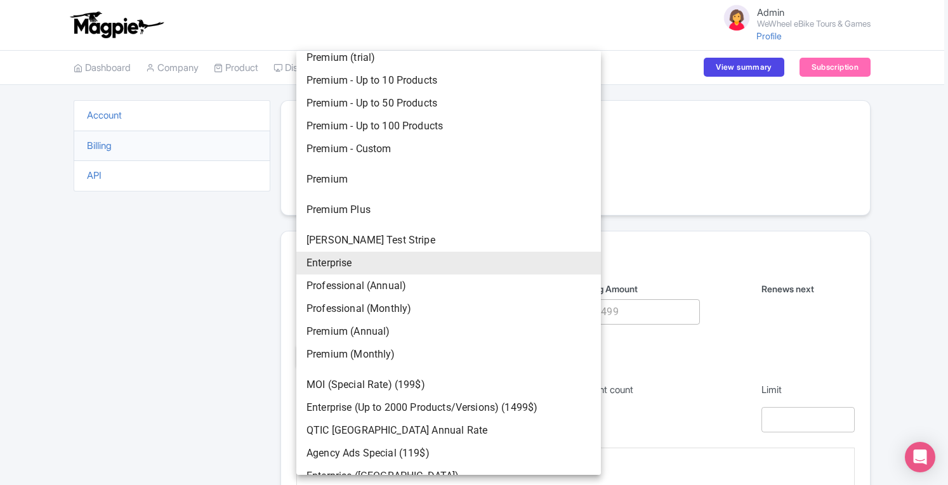
click at [362, 310] on body "Admin WeWheel eBike Tours & Games Profile Users Settings Sign out Dashboard Com…" at bounding box center [474, 242] width 948 height 485
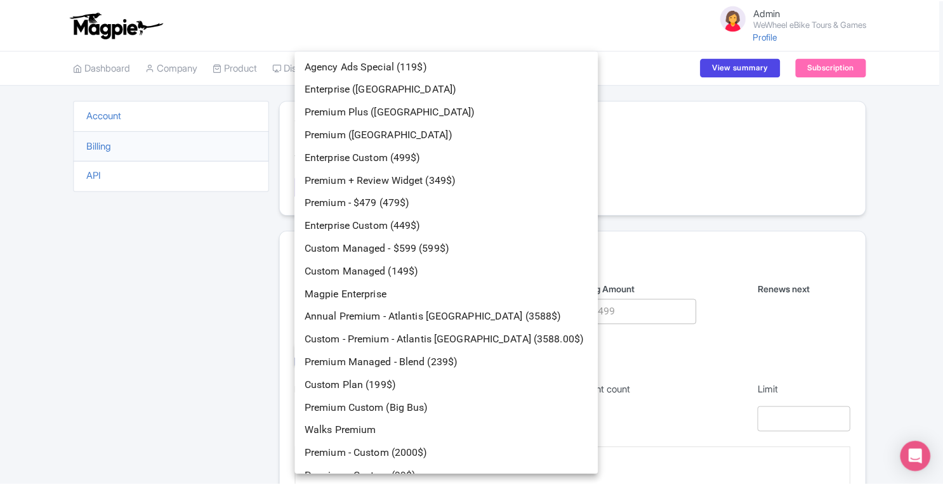
scroll to position [2290, 0]
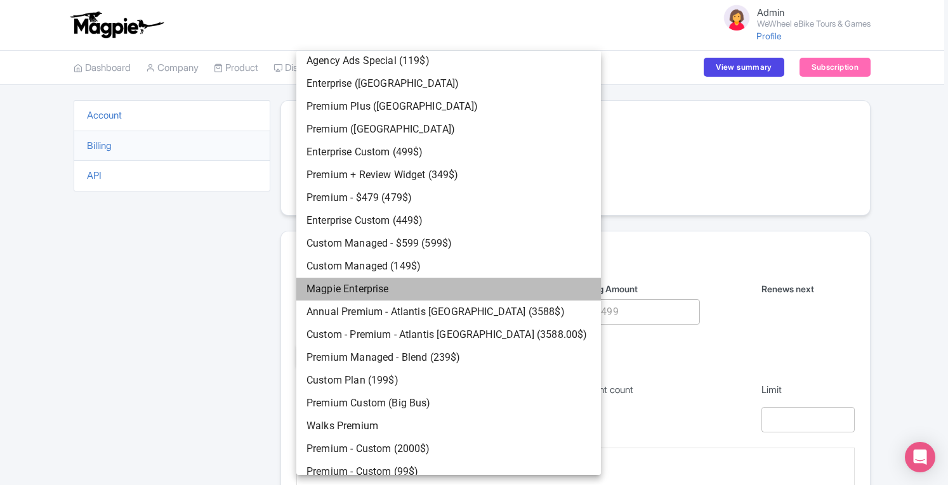
click at [459, 295] on li "Magpie Enterprise" at bounding box center [448, 289] width 305 height 23
type input "299"
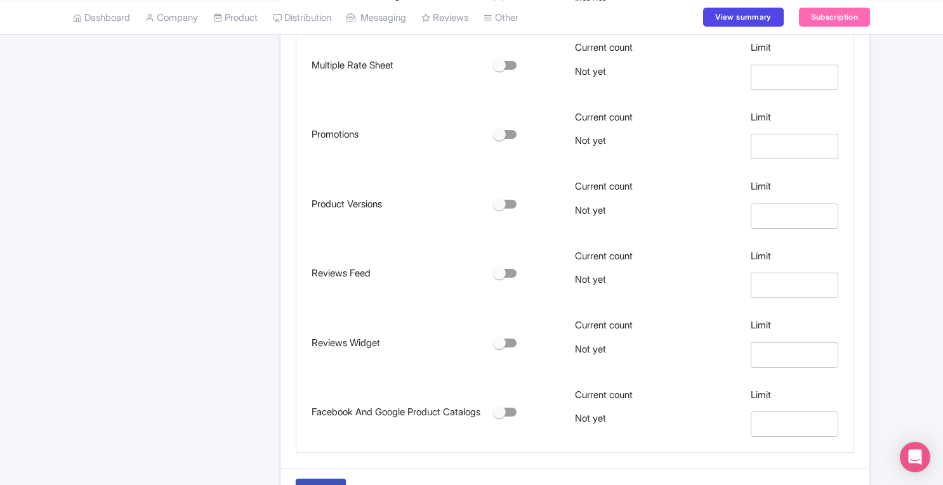
scroll to position [708, 0]
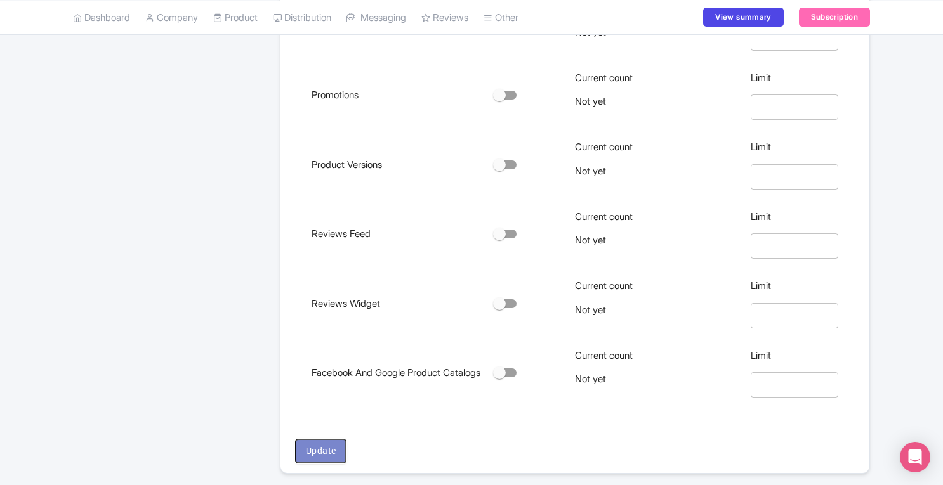
click at [316, 452] on span "Update" at bounding box center [321, 452] width 30 height 16
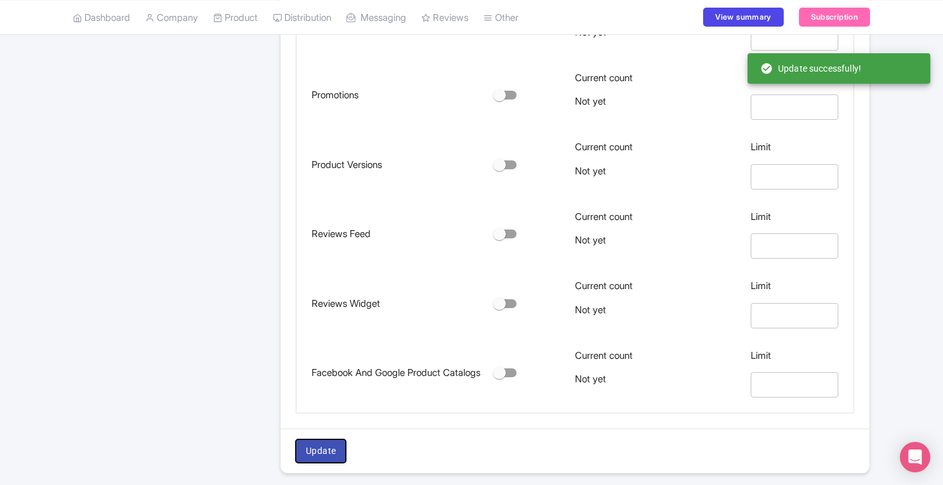
scroll to position [372, 0]
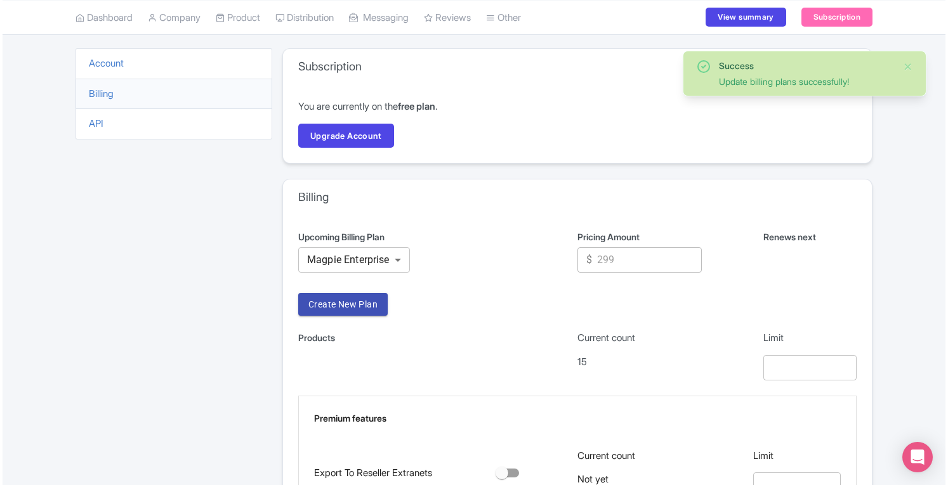
scroll to position [1, 0]
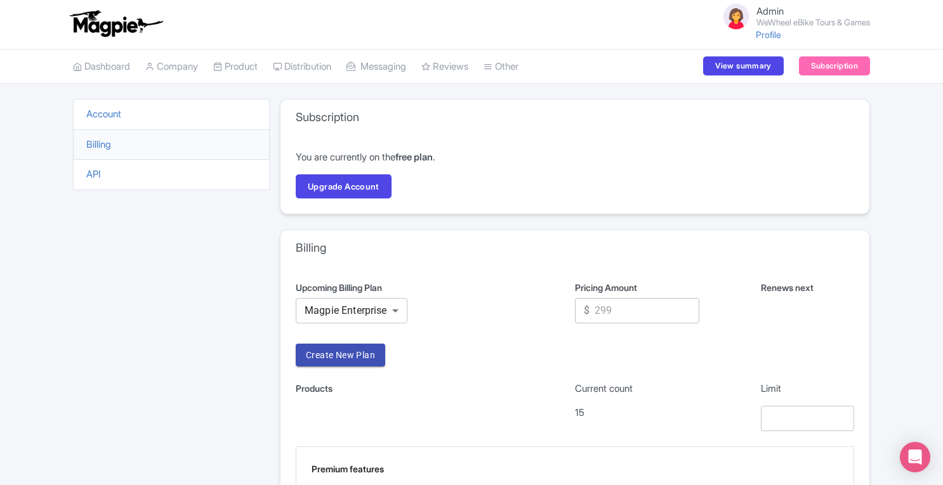
click at [329, 183] on link "Upgrade Account" at bounding box center [344, 186] width 96 height 24
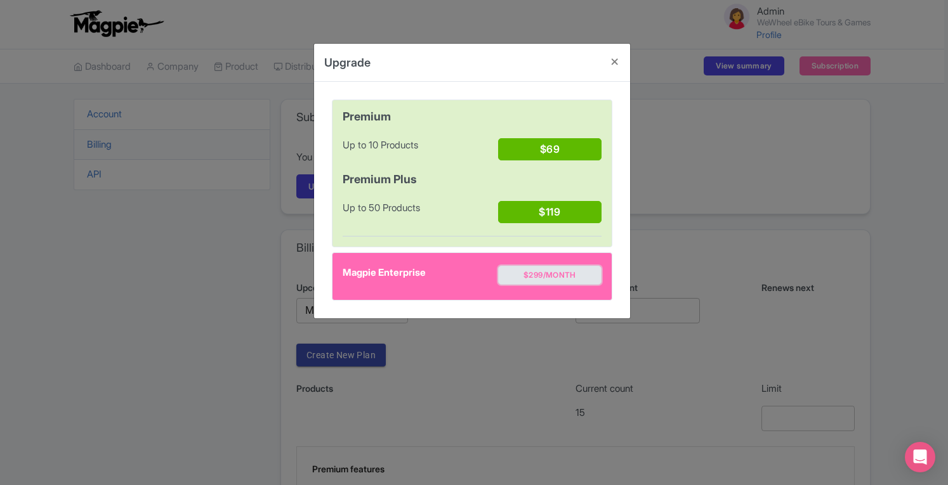
click at [565, 269] on button "$299/month" at bounding box center [549, 275] width 103 height 19
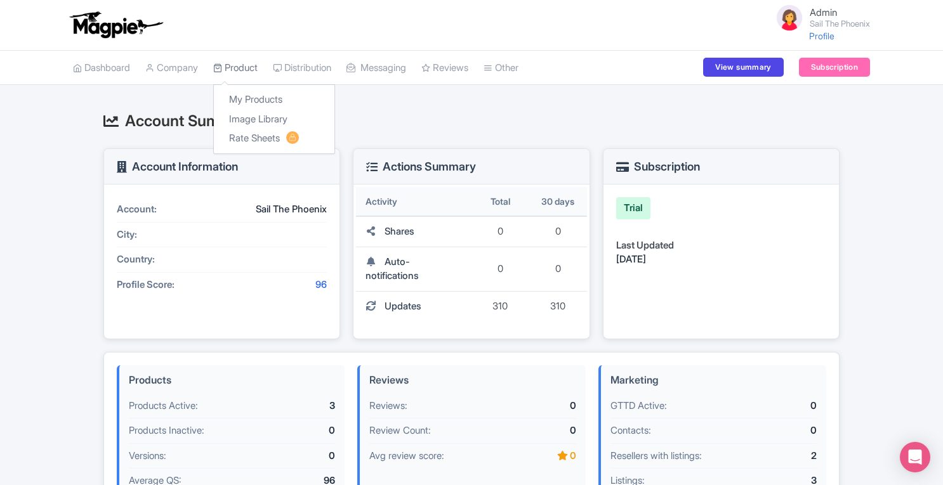
click at [258, 67] on link "Product" at bounding box center [235, 68] width 44 height 35
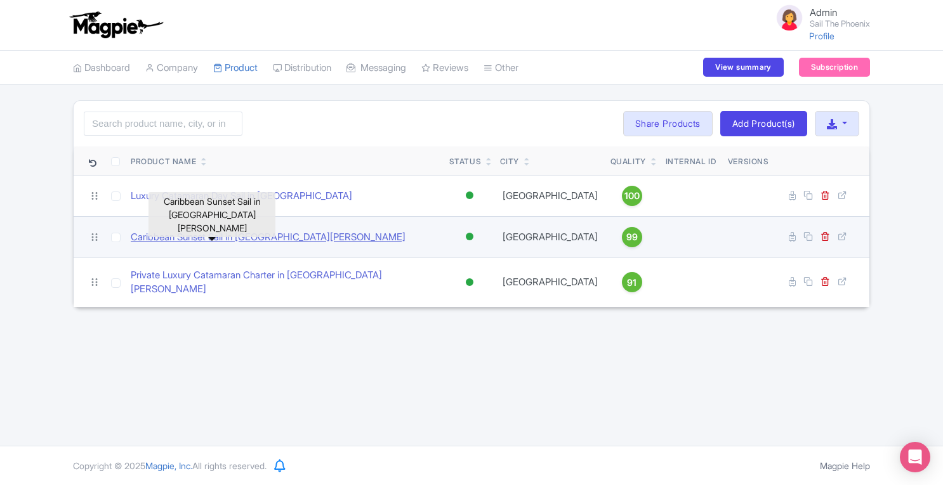
click at [247, 233] on link "Caribbean Sunset Sail in [GEOGRAPHIC_DATA][PERSON_NAME]" at bounding box center [268, 237] width 275 height 15
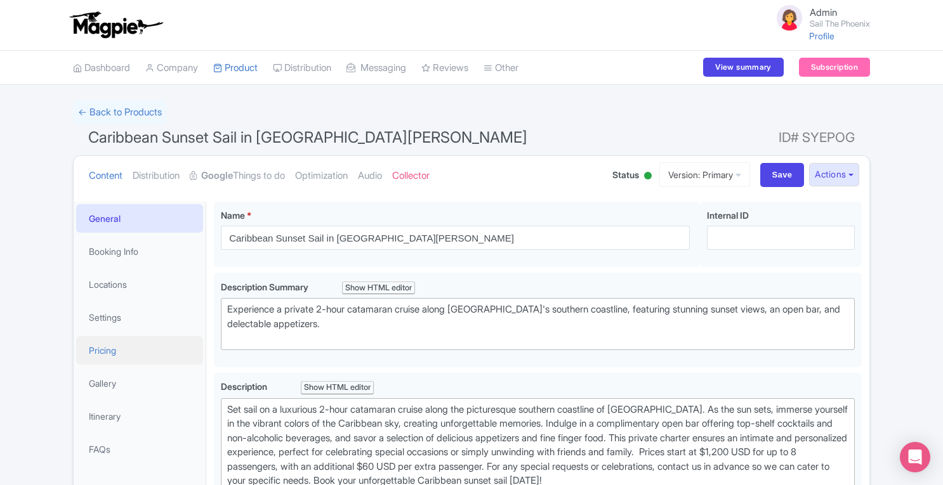
click at [131, 357] on link "Pricing" at bounding box center [139, 350] width 127 height 29
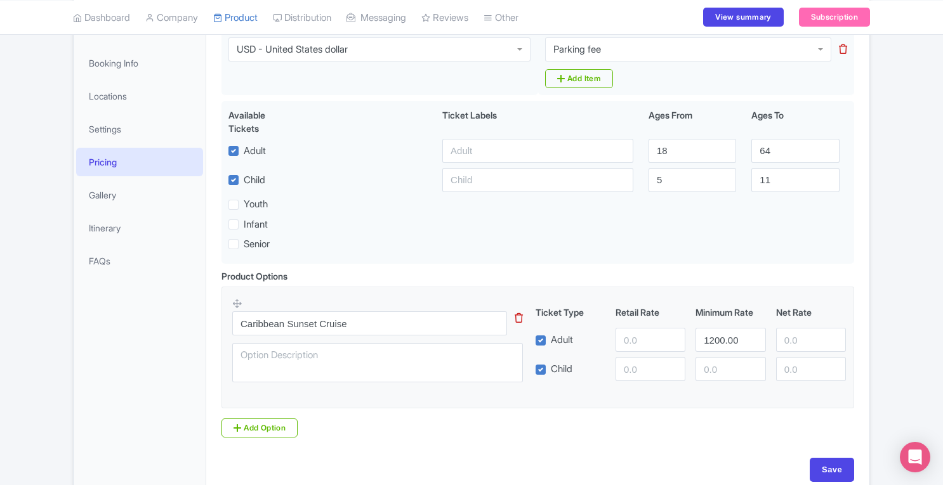
scroll to position [205, 0]
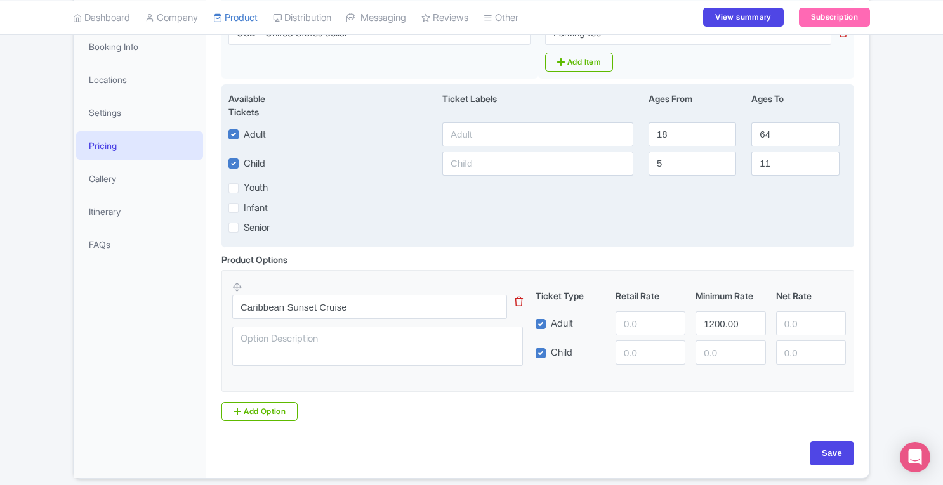
click at [244, 163] on label "Child" at bounding box center [255, 164] width 22 height 15
click at [244, 163] on input "Child" at bounding box center [248, 160] width 8 height 8
checkbox input "false"
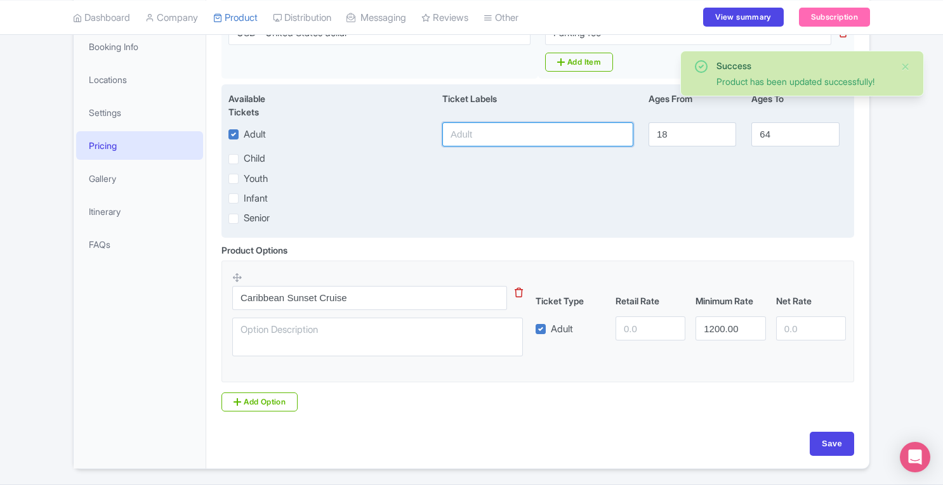
click at [479, 133] on input "text" at bounding box center [537, 134] width 191 height 24
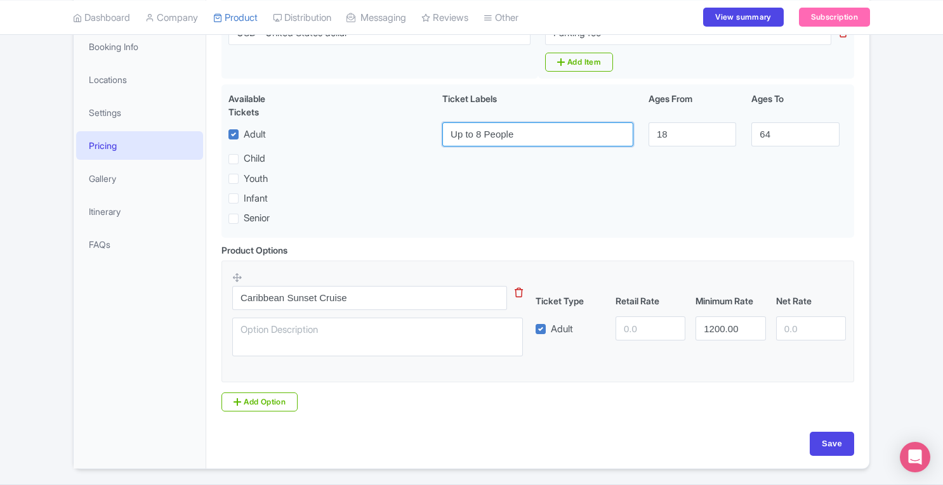
type input "Up to 8 People"
drag, startPoint x: 742, startPoint y: 328, endPoint x: 631, endPoint y: 333, distance: 111.2
click at [631, 333] on div "Adult 1200.00" at bounding box center [690, 329] width 321 height 24
click at [624, 332] on input "number" at bounding box center [650, 329] width 70 height 24
paste input "1200.00"
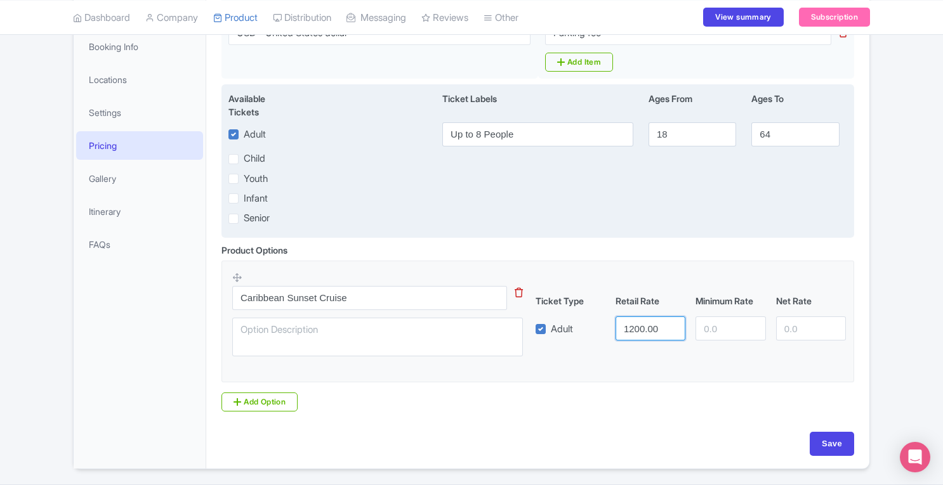
type input "1200.00"
drag, startPoint x: 679, startPoint y: 126, endPoint x: 654, endPoint y: 129, distance: 25.5
click at [654, 129] on input "18" at bounding box center [692, 134] width 88 height 24
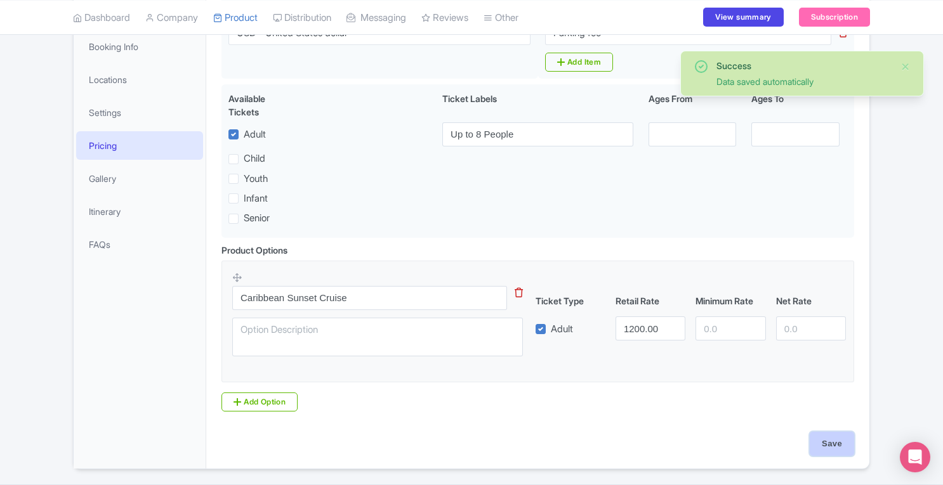
click at [832, 451] on input "Save" at bounding box center [832, 444] width 44 height 24
type input "Update Product"
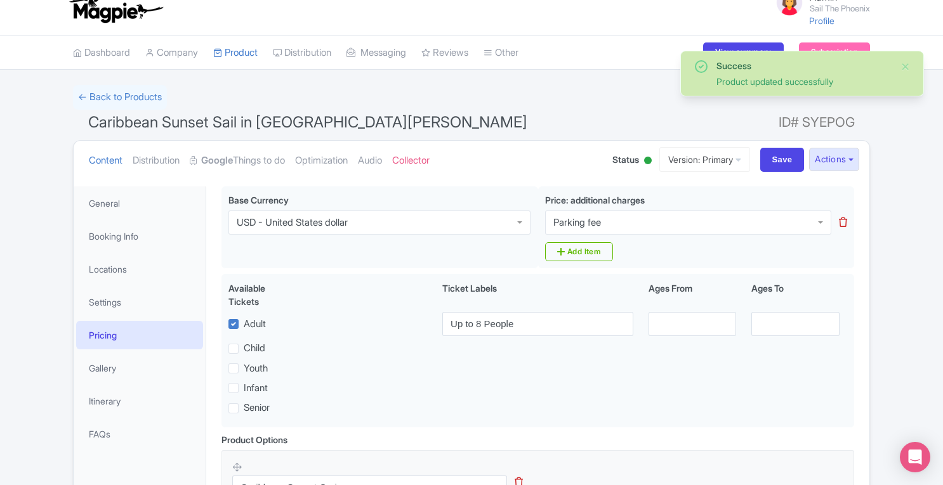
scroll to position [13, 0]
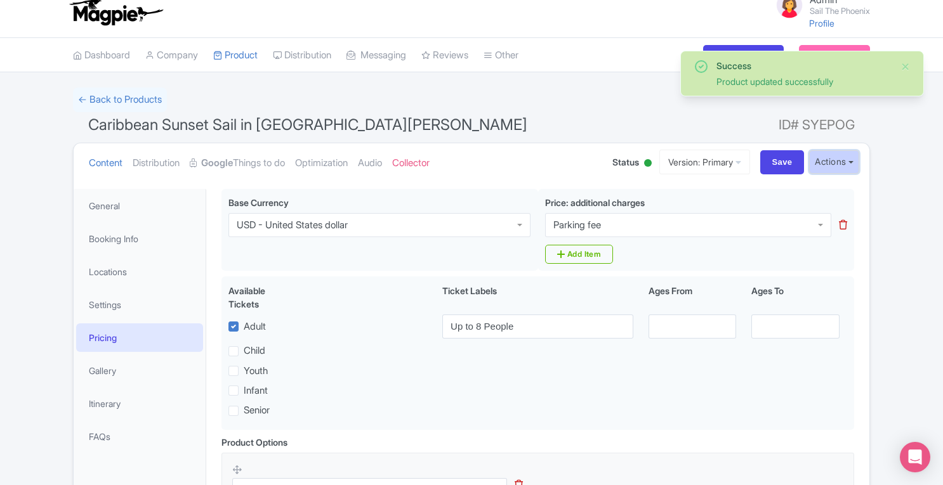
click at [834, 161] on button "Actions" at bounding box center [834, 161] width 50 height 23
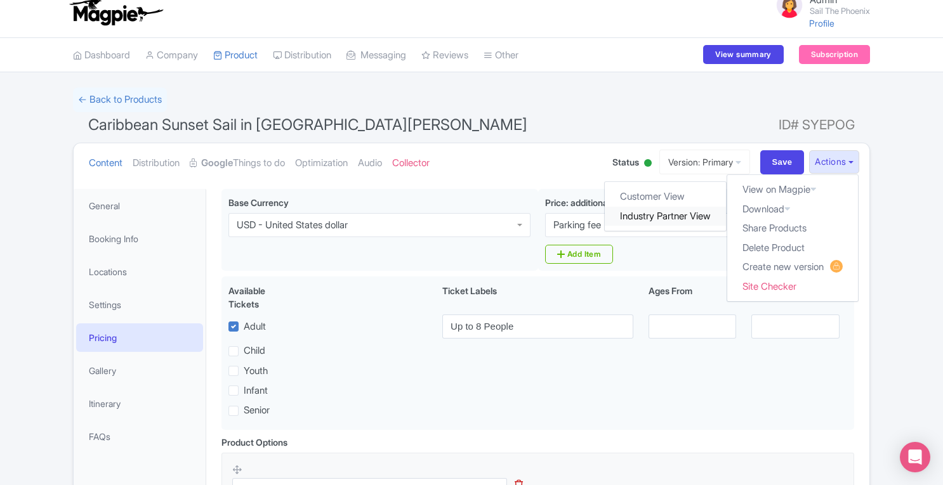
click at [670, 216] on link "Industry Partner View" at bounding box center [665, 217] width 121 height 20
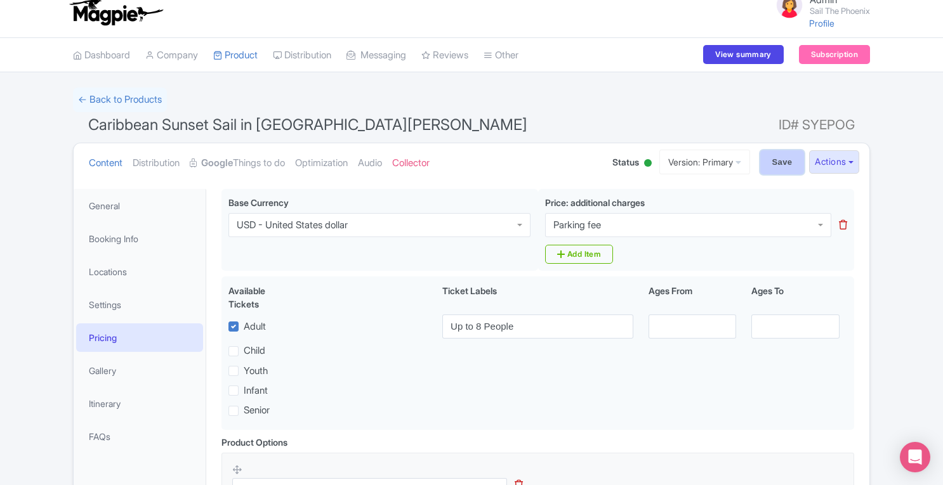
click at [778, 162] on input "Save" at bounding box center [782, 162] width 44 height 24
type input "Saving..."
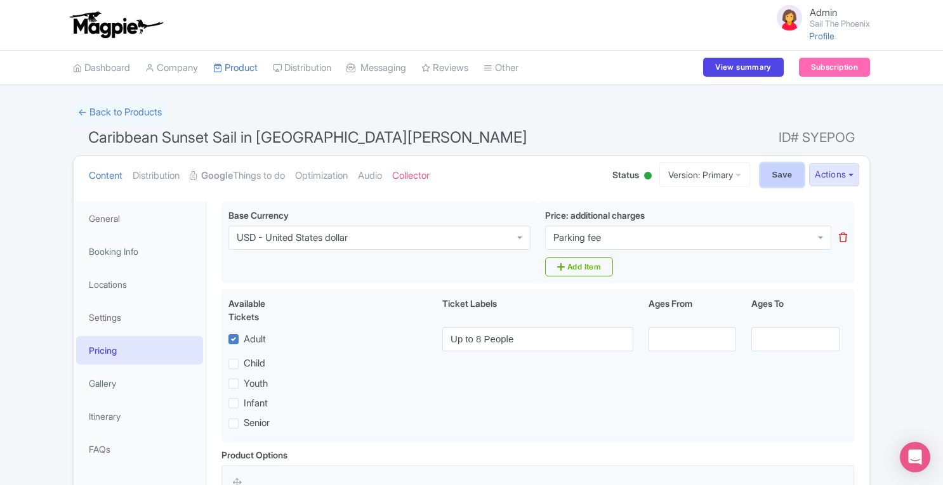
click at [770, 173] on input "Save" at bounding box center [782, 175] width 44 height 24
type input "Saving..."
click at [247, 93] on link "My Products" at bounding box center [274, 100] width 121 height 20
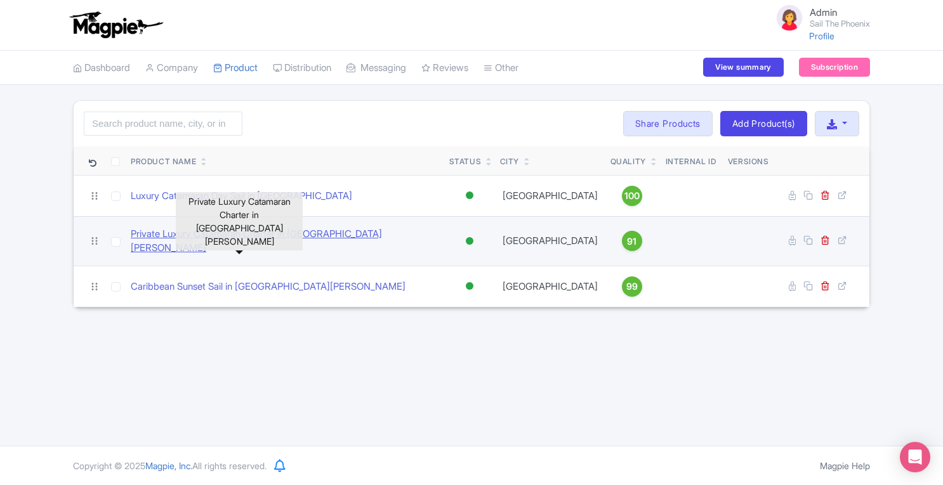
click at [260, 239] on link "Private Luxury Catamaran Charter in [GEOGRAPHIC_DATA][PERSON_NAME]" at bounding box center [285, 241] width 308 height 29
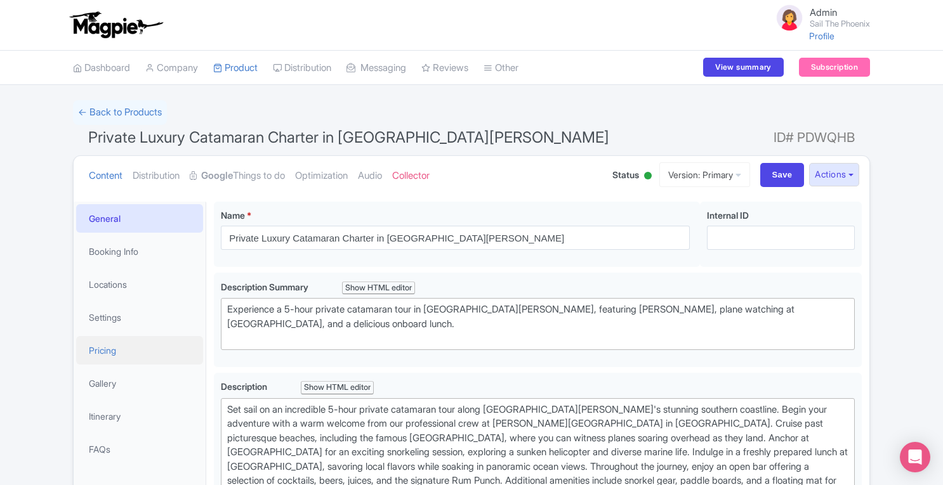
click at [110, 342] on link "Pricing" at bounding box center [139, 350] width 127 height 29
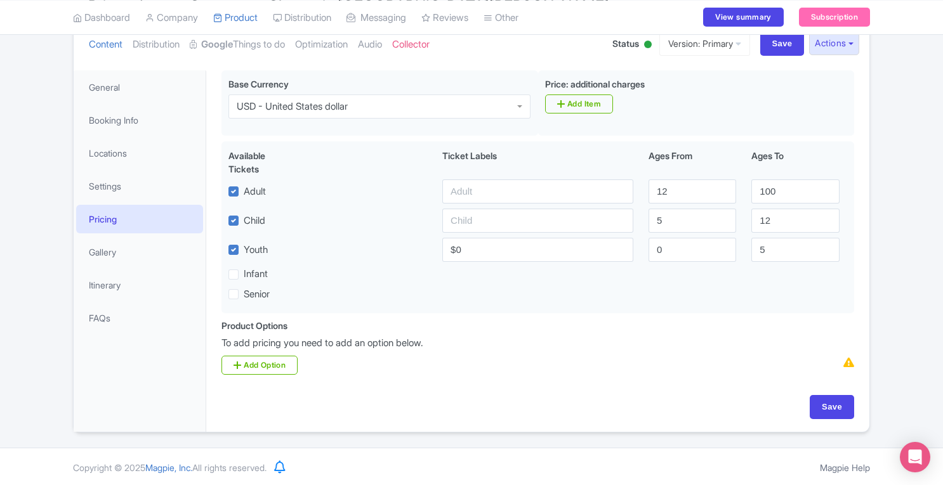
scroll to position [132, 0]
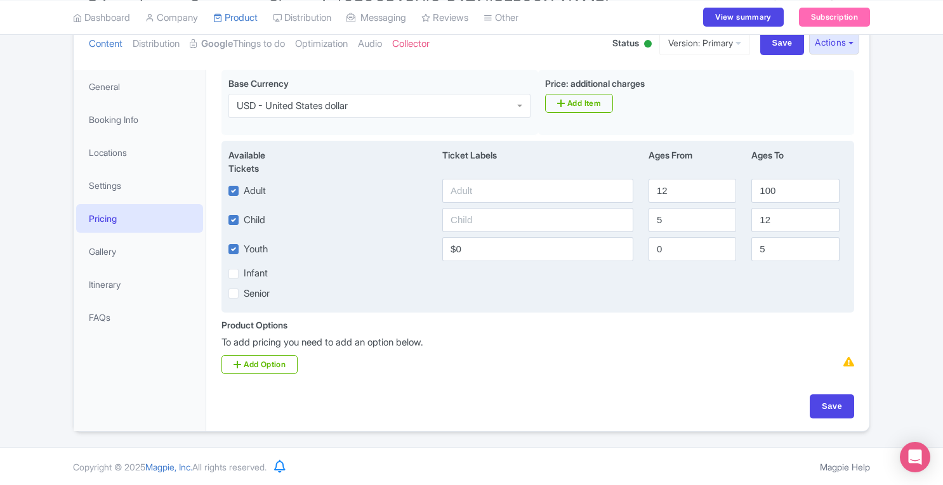
click at [244, 248] on label "Youth" at bounding box center [256, 249] width 24 height 15
click at [244, 248] on input "Youth" at bounding box center [248, 246] width 8 height 8
checkbox input "false"
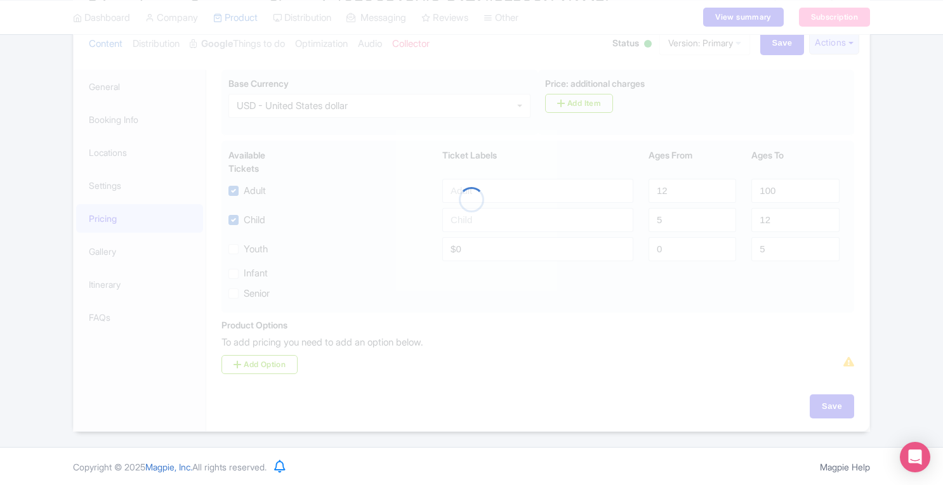
click at [233, 216] on div at bounding box center [471, 200] width 797 height 464
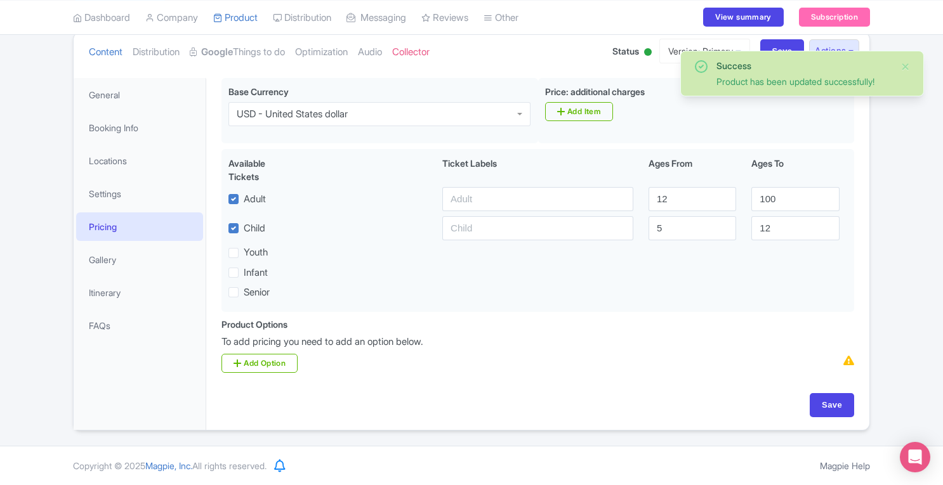
scroll to position [123, 0]
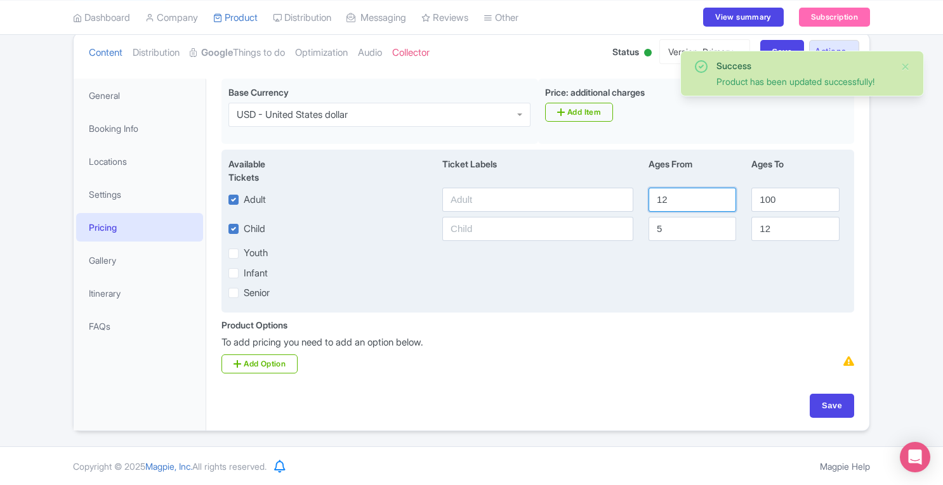
drag, startPoint x: 696, startPoint y: 192, endPoint x: 561, endPoint y: 204, distance: 135.6
click at [561, 204] on div "Adult 12 100" at bounding box center [538, 200] width 634 height 24
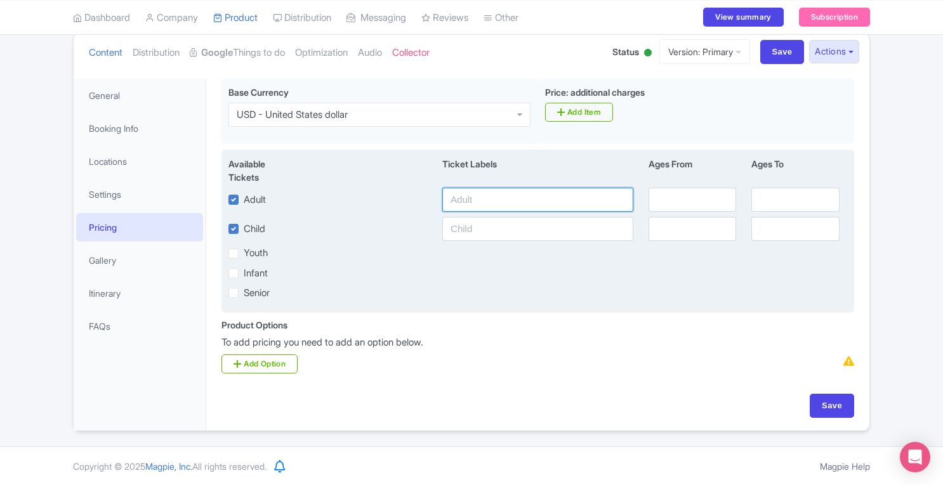
click at [561, 204] on input "text" at bounding box center [537, 200] width 191 height 24
type input "Up to 8 People"
click at [508, 232] on input "text" at bounding box center [537, 229] width 191 height 24
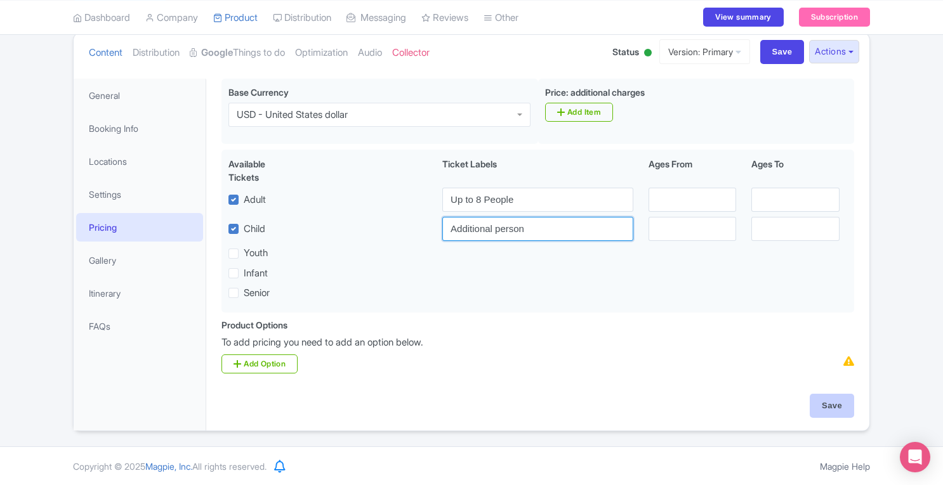
type input "Additional person"
click at [832, 409] on input "Save" at bounding box center [832, 406] width 44 height 24
type input "Update Product"
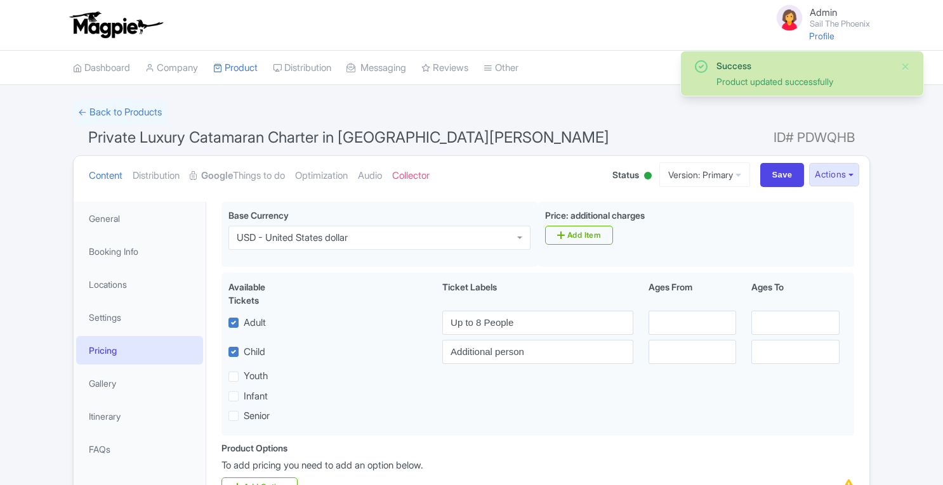
scroll to position [123, 0]
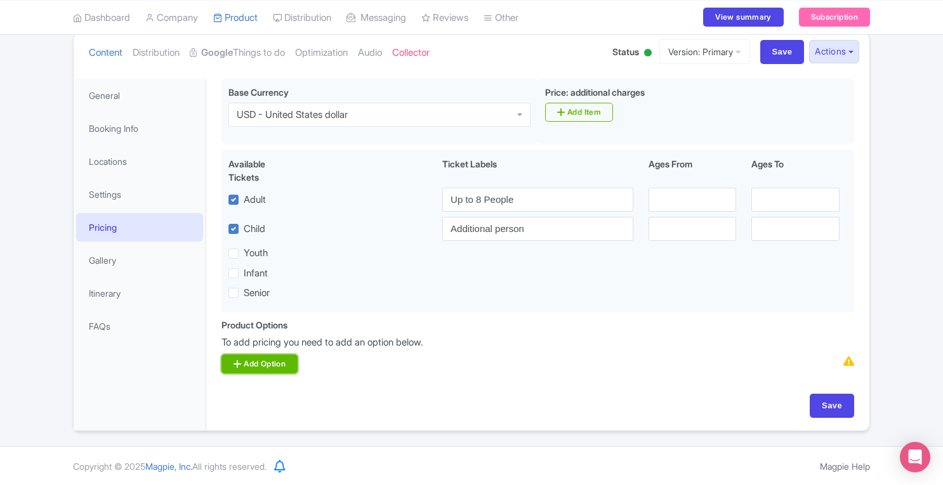
click at [282, 366] on link "Add Option" at bounding box center [259, 364] width 76 height 19
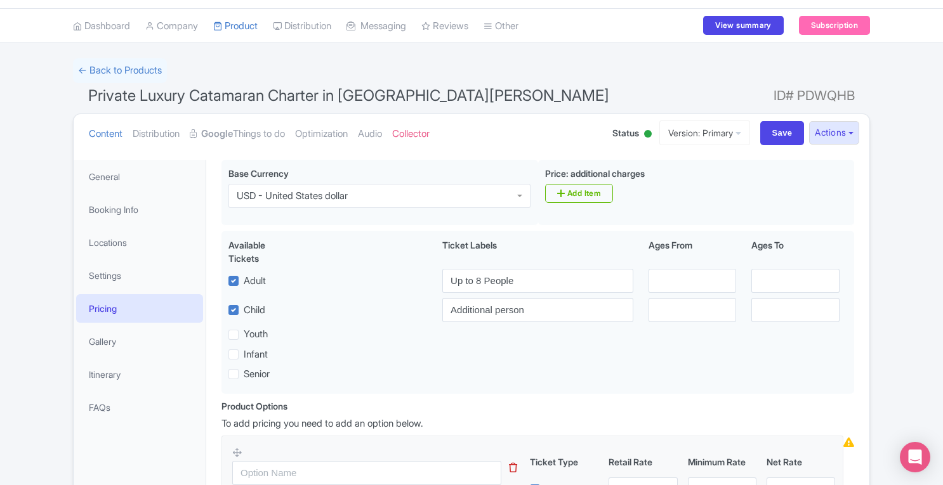
scroll to position [43, 0]
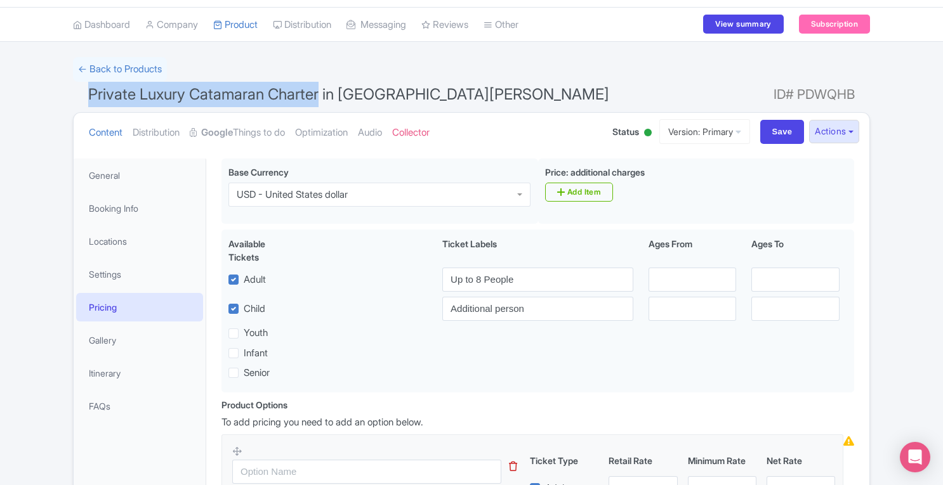
drag, startPoint x: 89, startPoint y: 95, endPoint x: 322, endPoint y: 90, distance: 232.9
click at [322, 90] on span "Private Luxury Catamaran Charter in [GEOGRAPHIC_DATA][PERSON_NAME]" at bounding box center [348, 94] width 521 height 18
copy span "Private Luxury Catamaran Charter"
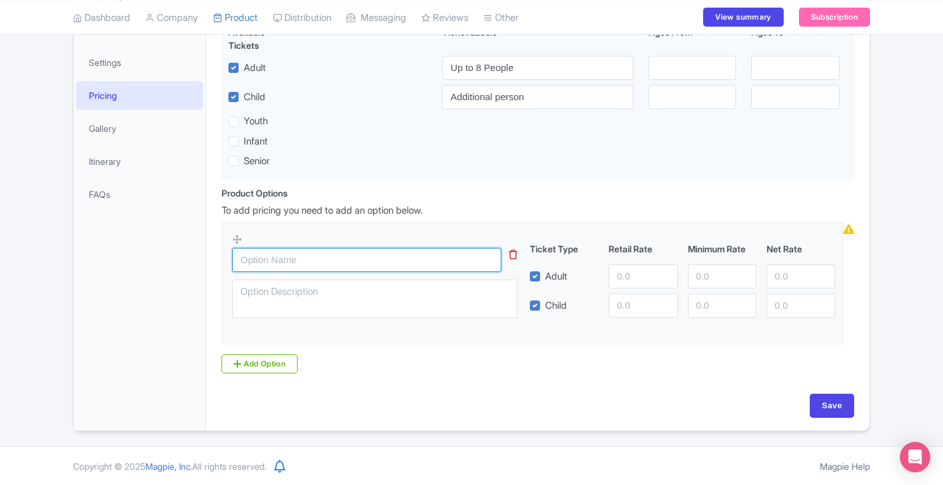
click at [312, 270] on input "text" at bounding box center [366, 260] width 269 height 24
paste input "Private Luxury Catamaran Charter"
type input "Private Luxury Catamaran Charter"
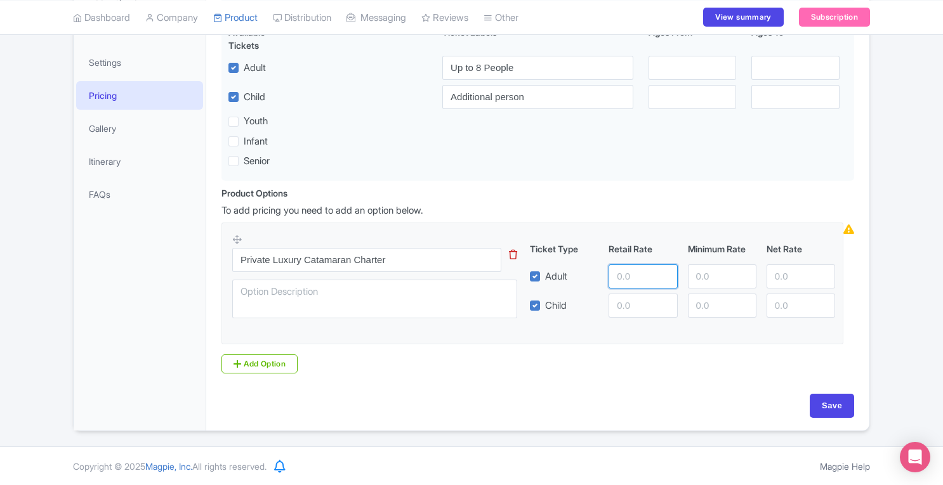
click at [641, 275] on input "number" at bounding box center [642, 277] width 69 height 24
type input "12"
type input "1200"
click at [634, 307] on input "number" at bounding box center [642, 306] width 69 height 24
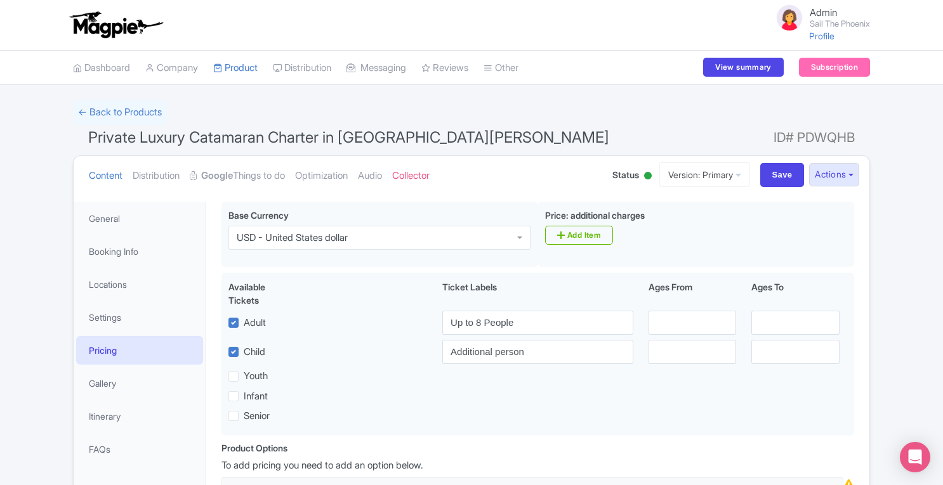
type input "150"
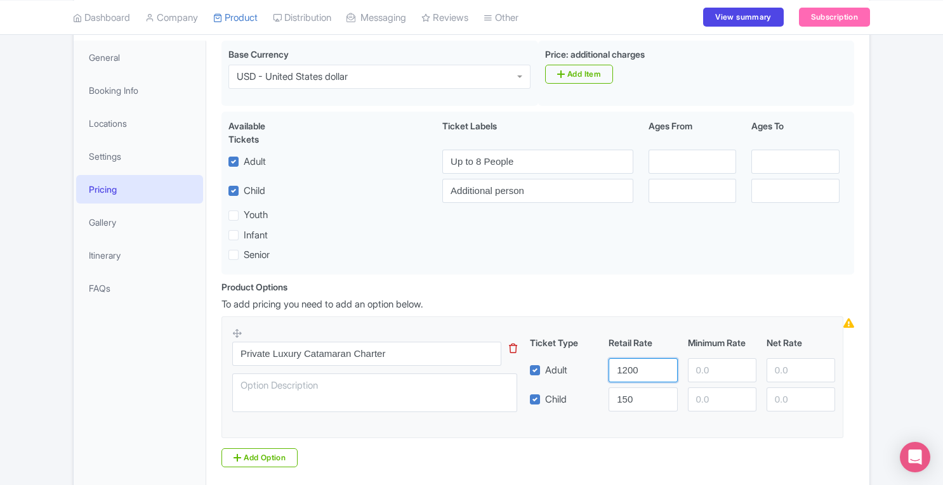
drag, startPoint x: 652, startPoint y: 367, endPoint x: 487, endPoint y: 379, distance: 165.4
click at [487, 379] on div "Private Luxury Catamaran Charter Ticket Type Retail Rate Minimum Rate Net Rate …" at bounding box center [532, 373] width 600 height 93
type input "3190"
drag, startPoint x: 643, startPoint y: 398, endPoint x: 605, endPoint y: 404, distance: 38.5
click at [605, 404] on div "150" at bounding box center [642, 400] width 79 height 24
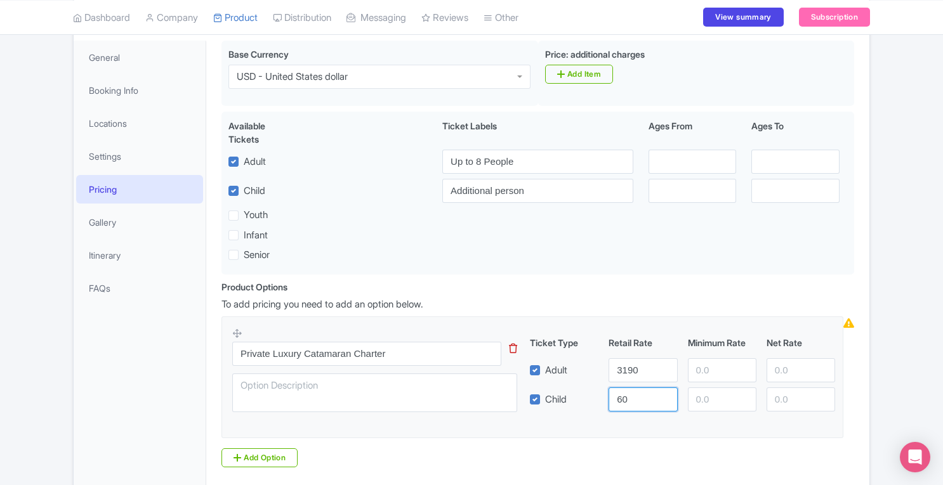
type input "60"
click at [895, 299] on div "Success Product updated successfully ← Back to Products Private Luxury Catamara…" at bounding box center [471, 232] width 943 height 586
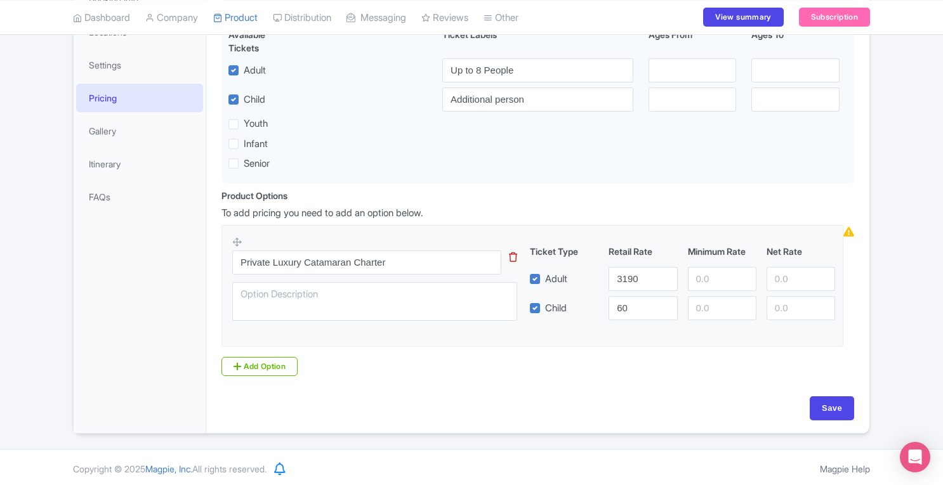
scroll to position [255, 0]
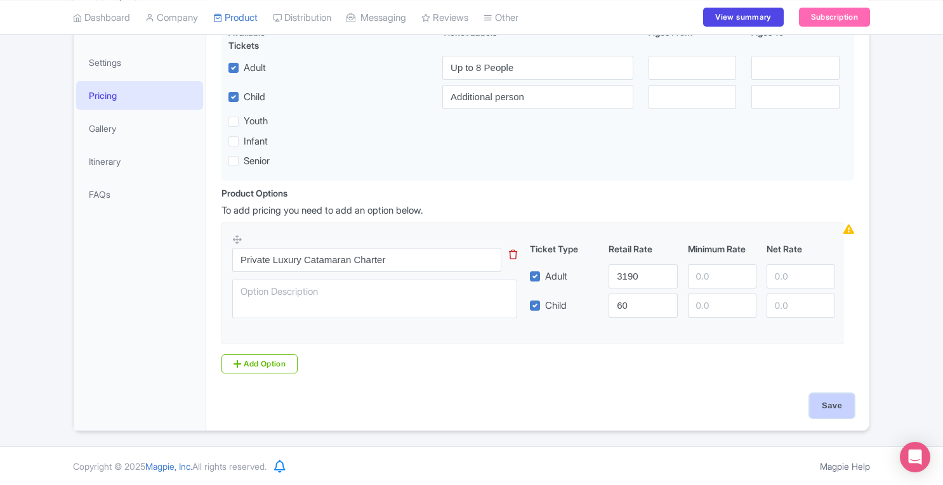
click at [845, 403] on input "Save" at bounding box center [832, 406] width 44 height 24
type input "Saving..."
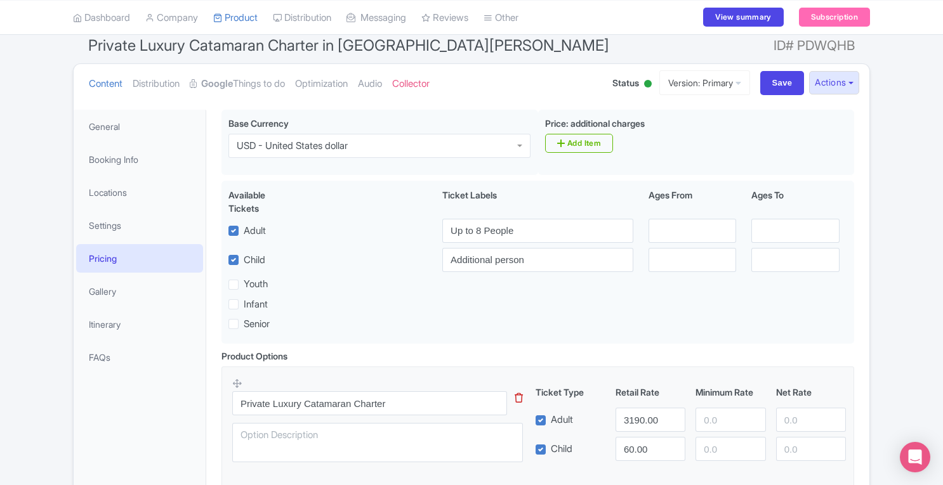
scroll to position [96, 0]
